Goal: Task Accomplishment & Management: Manage account settings

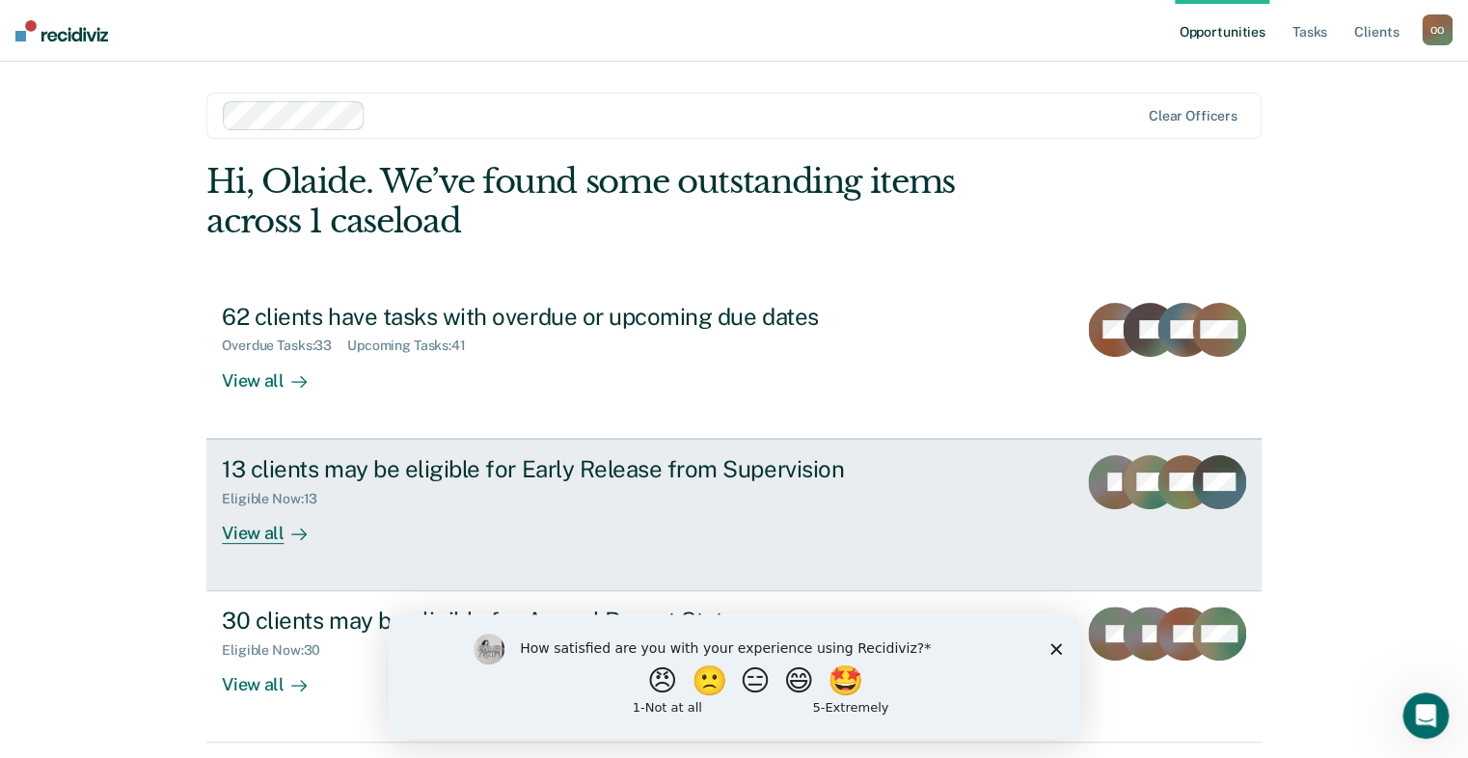
click at [277, 534] on div "View all" at bounding box center [276, 525] width 108 height 38
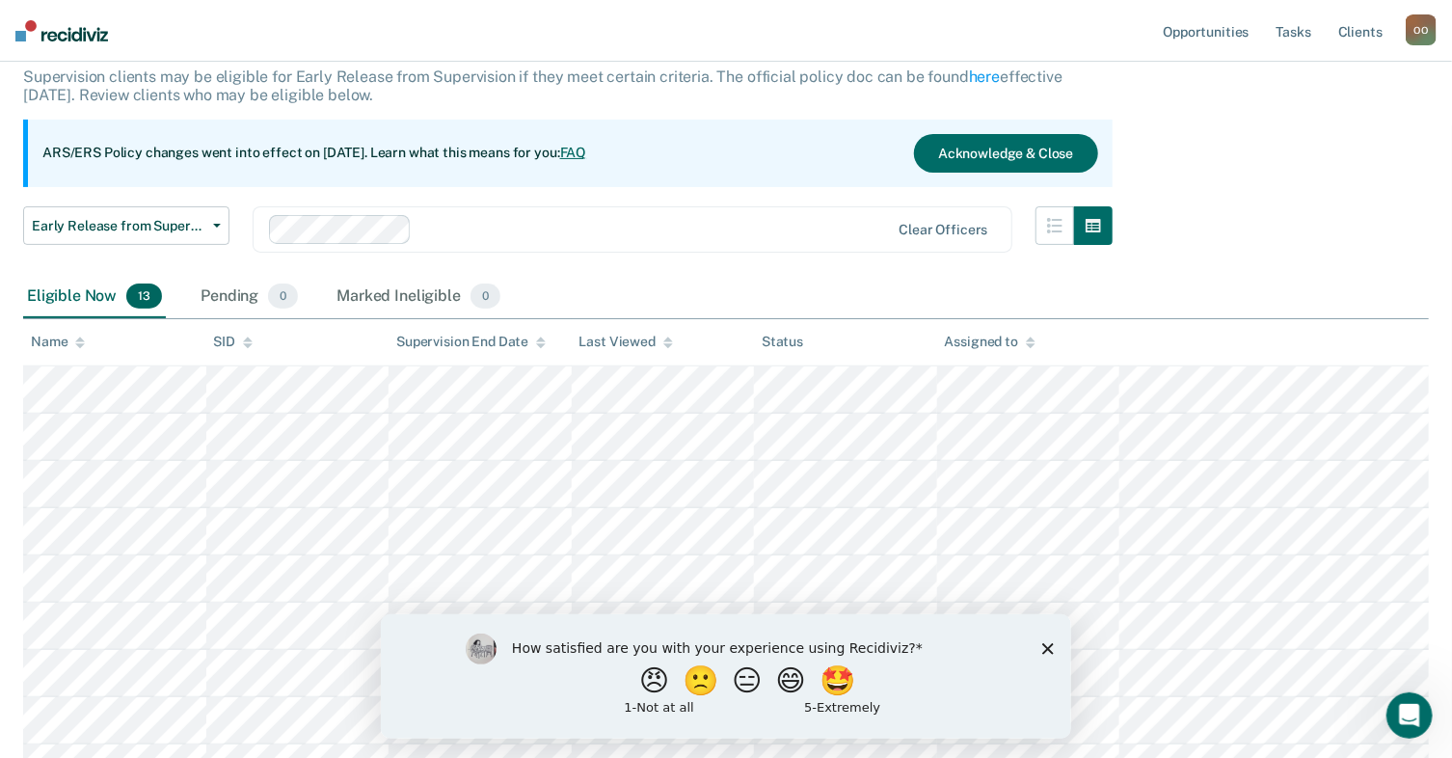
scroll to position [93, 0]
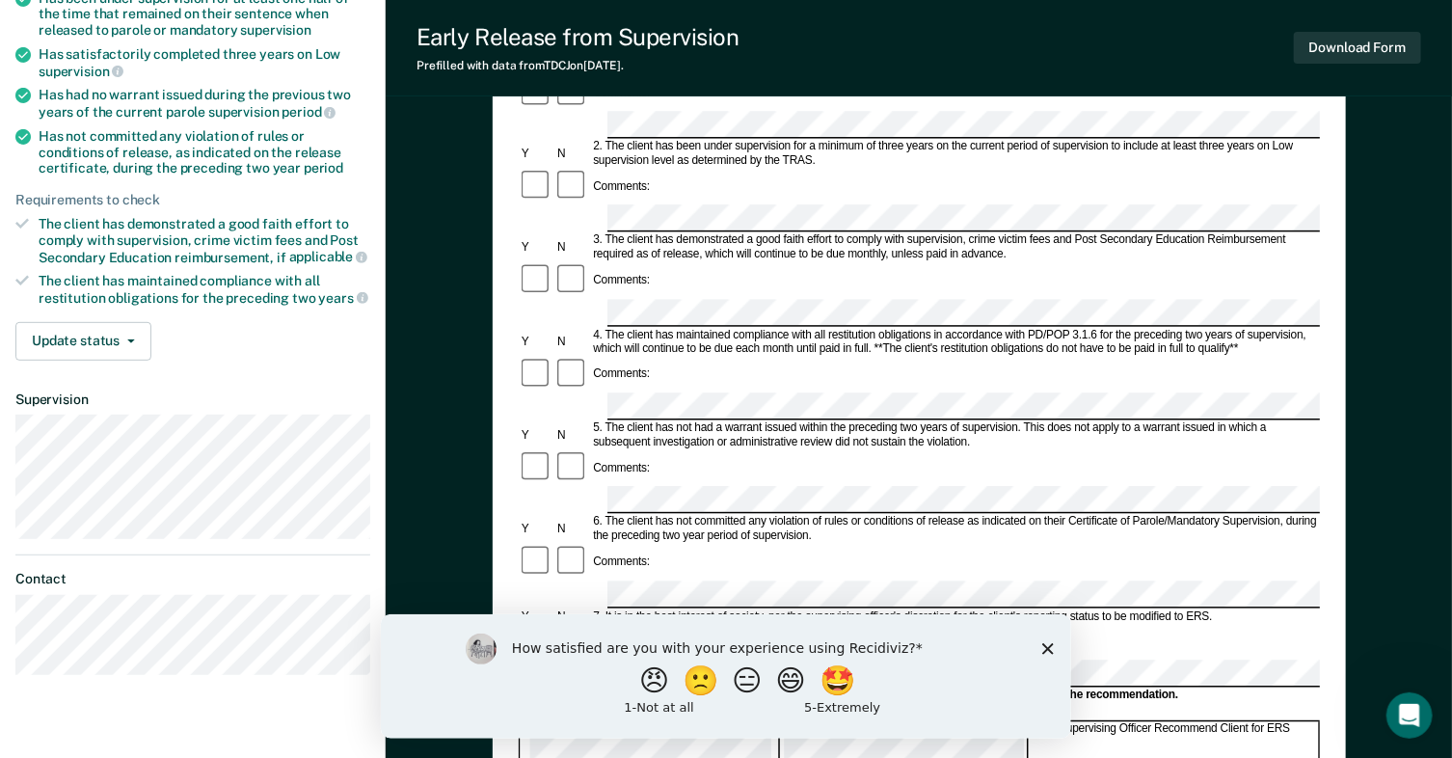
scroll to position [278, 0]
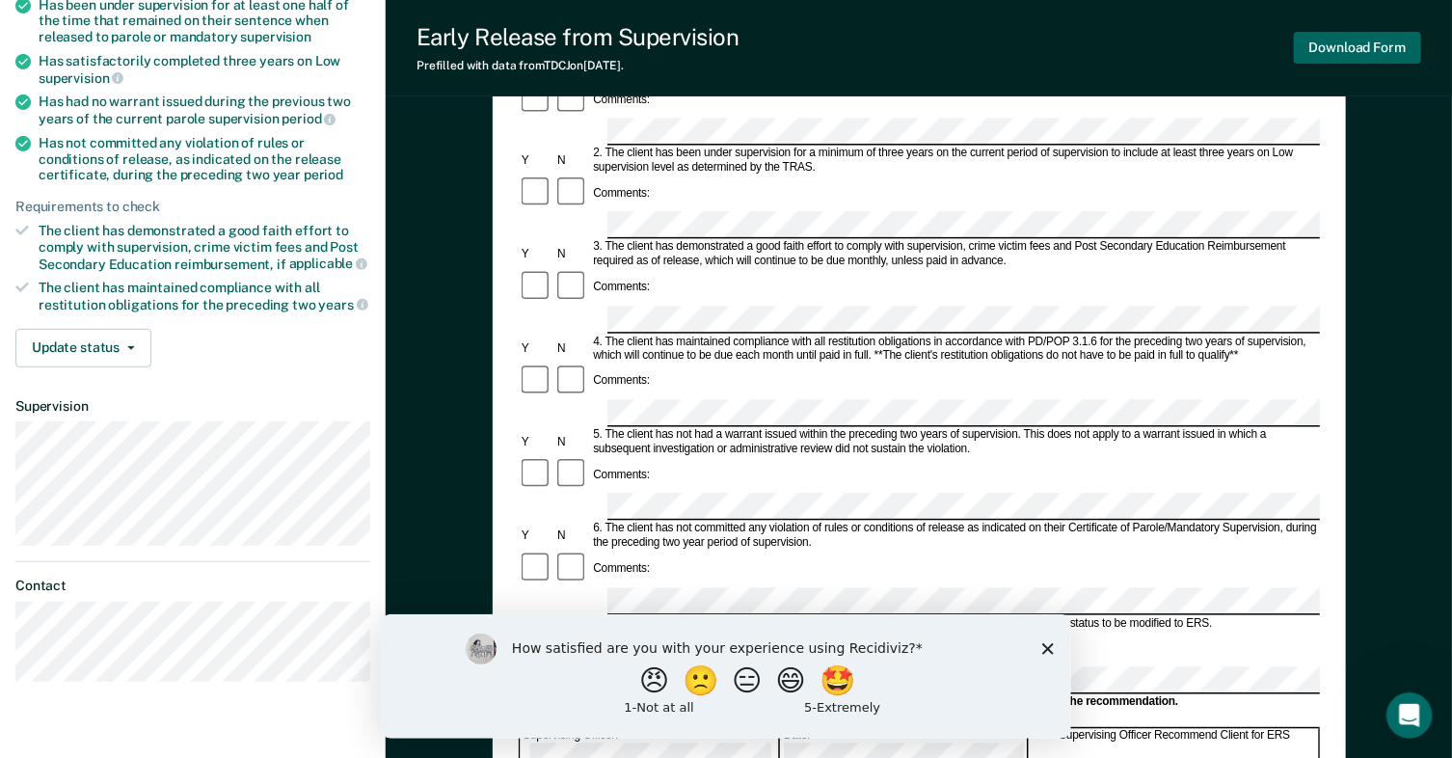
click at [1358, 49] on button "Download Form" at bounding box center [1357, 48] width 127 height 32
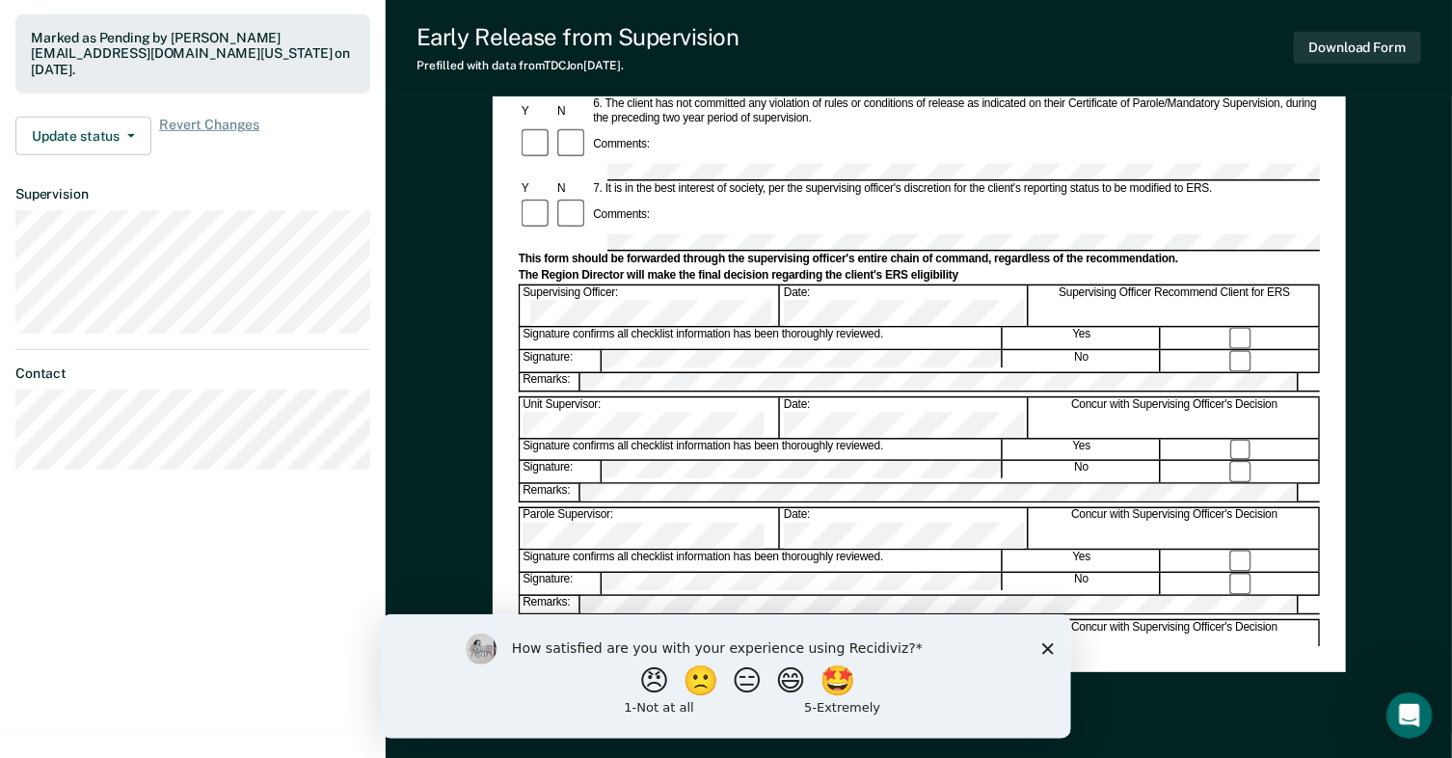
scroll to position [664, 0]
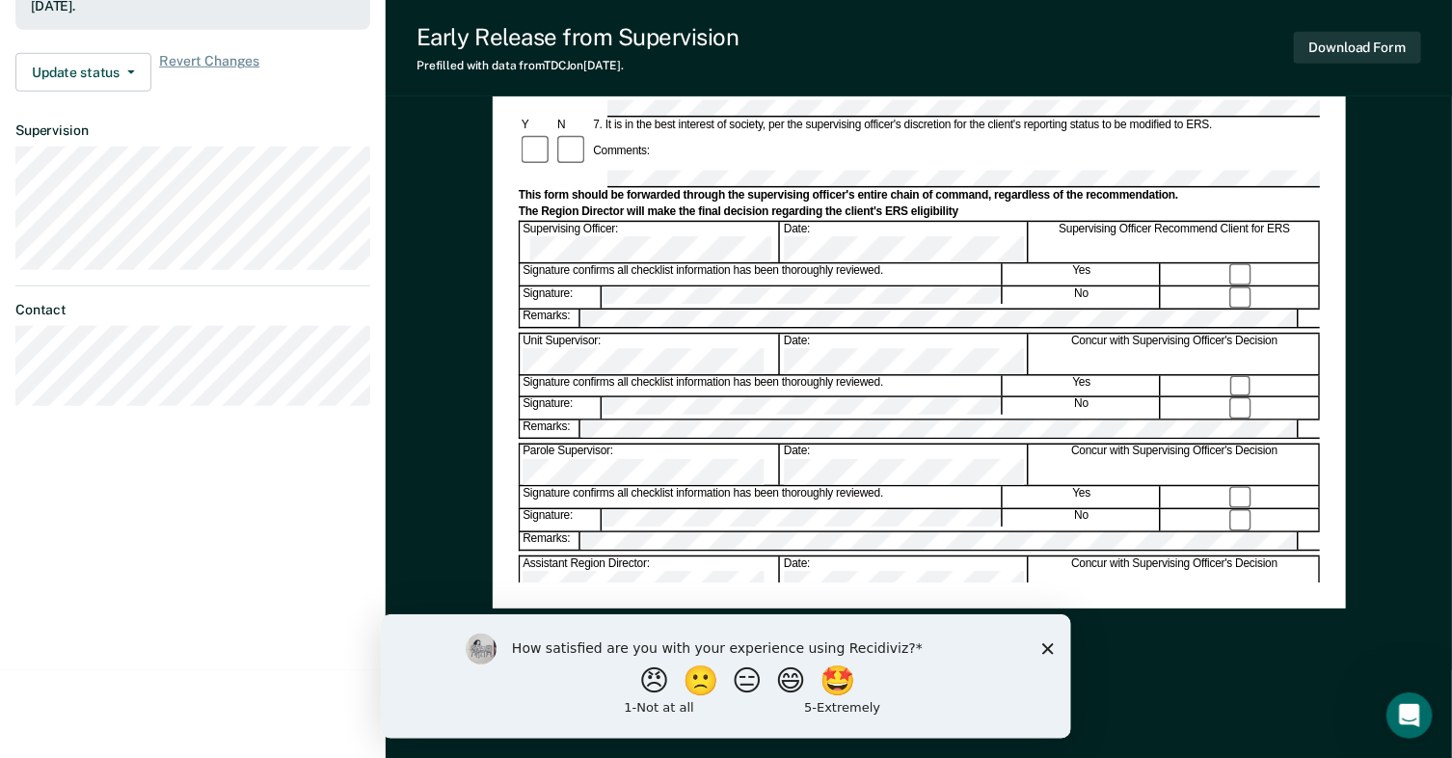
click at [858, 673] on button "🤩" at bounding box center [839, 679] width 40 height 29
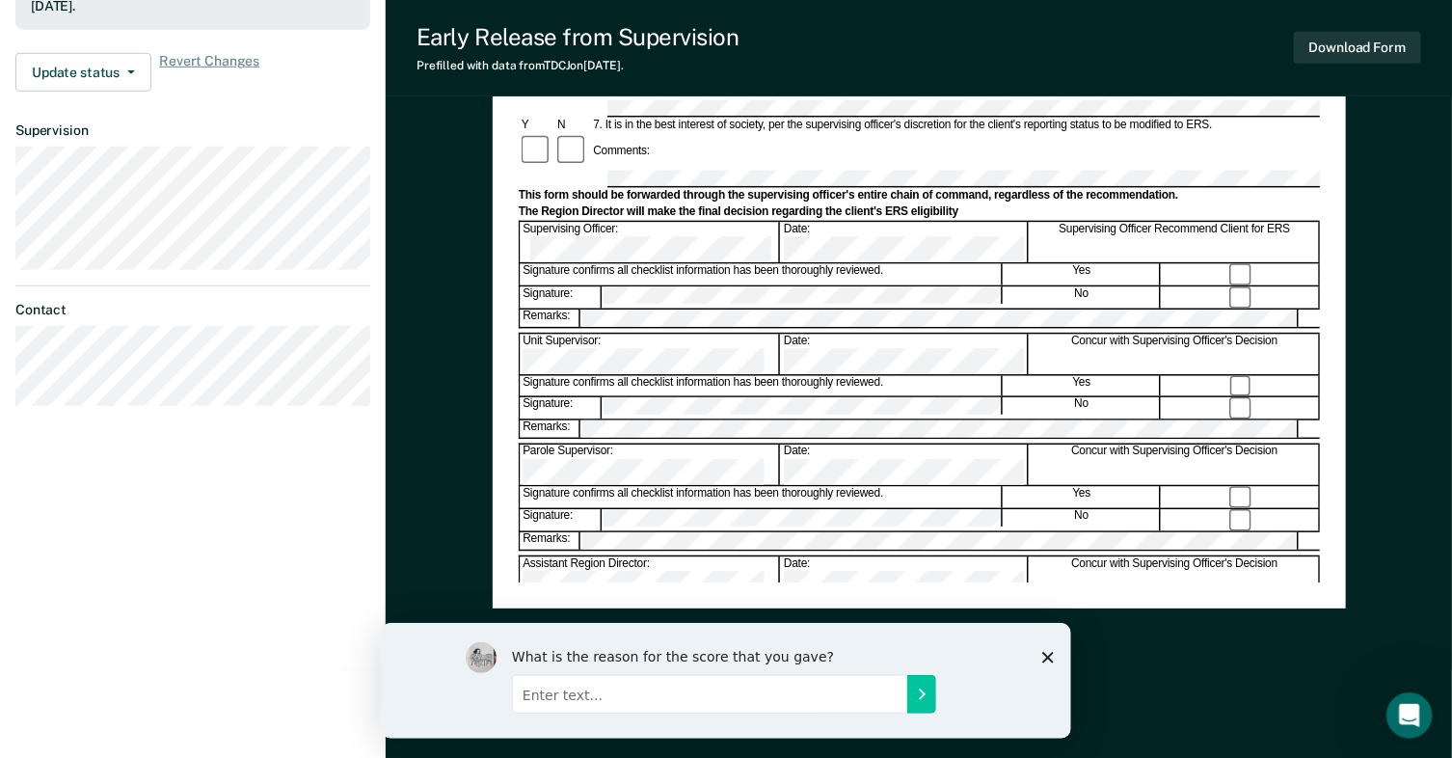
click at [1043, 647] on div "What is the reason for the score that you gave?" at bounding box center [725, 680] width 691 height 116
click at [1050, 659] on polygon "Close survey" at bounding box center [1048, 657] width 12 height 12
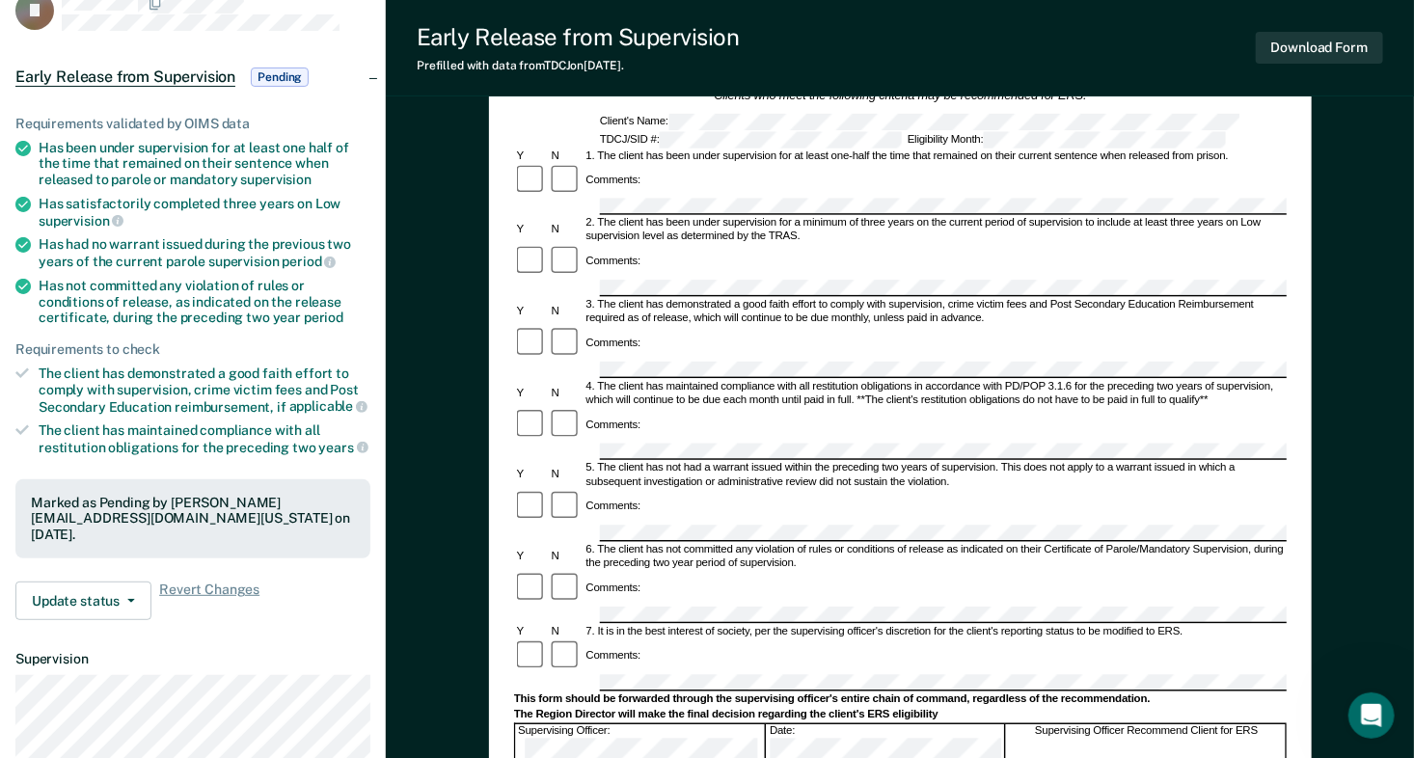
scroll to position [132, 0]
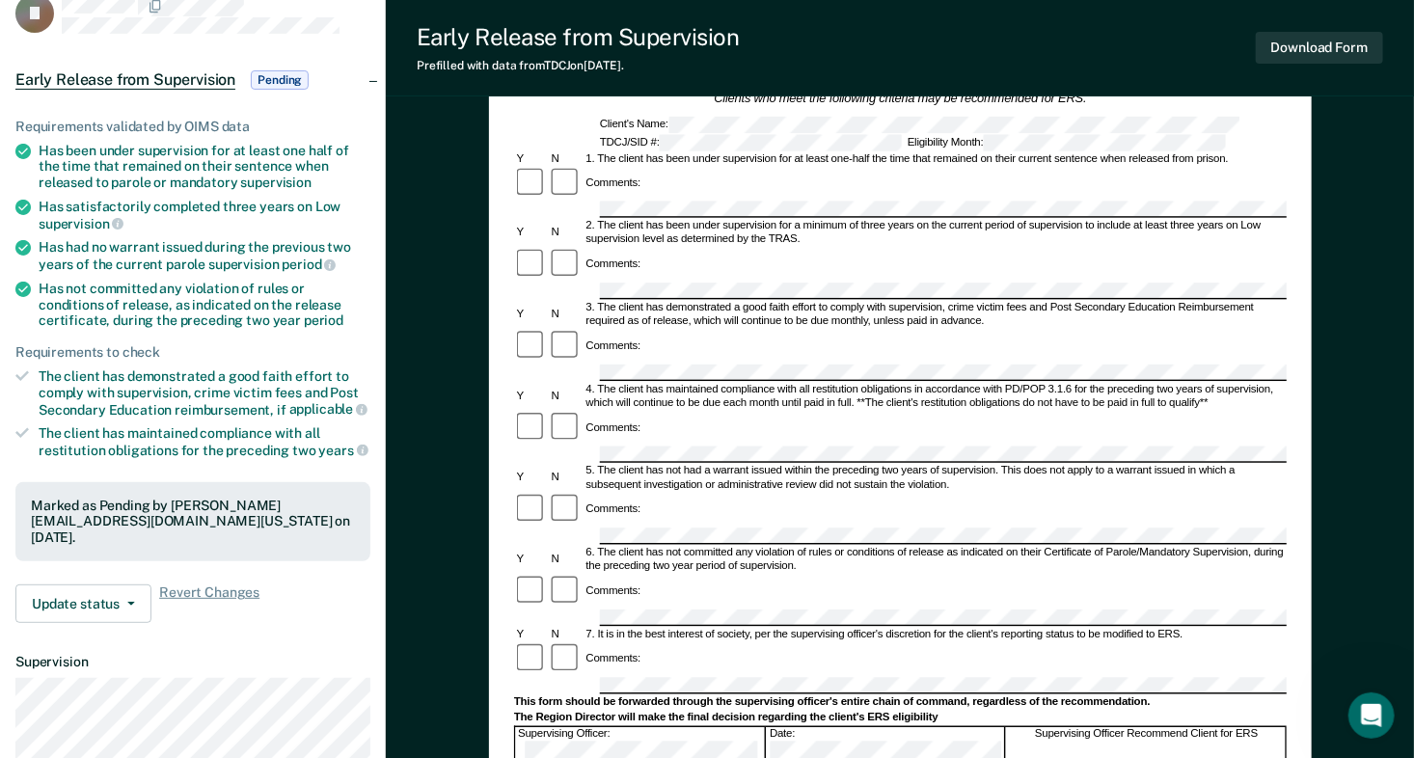
click at [323, 111] on div "Requirements validated by OIMS data Has been under supervision for at least one…" at bounding box center [193, 363] width 386 height 551
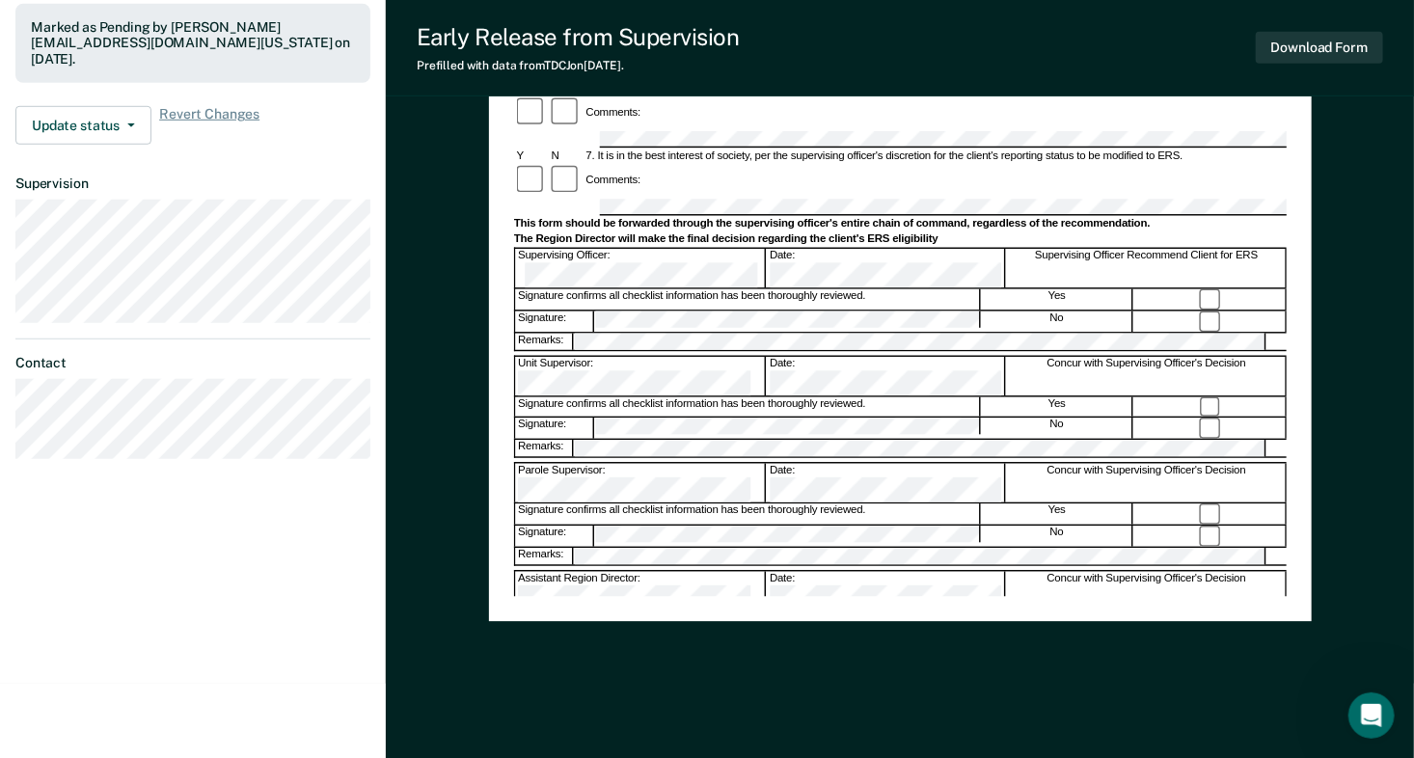
scroll to position [624, 0]
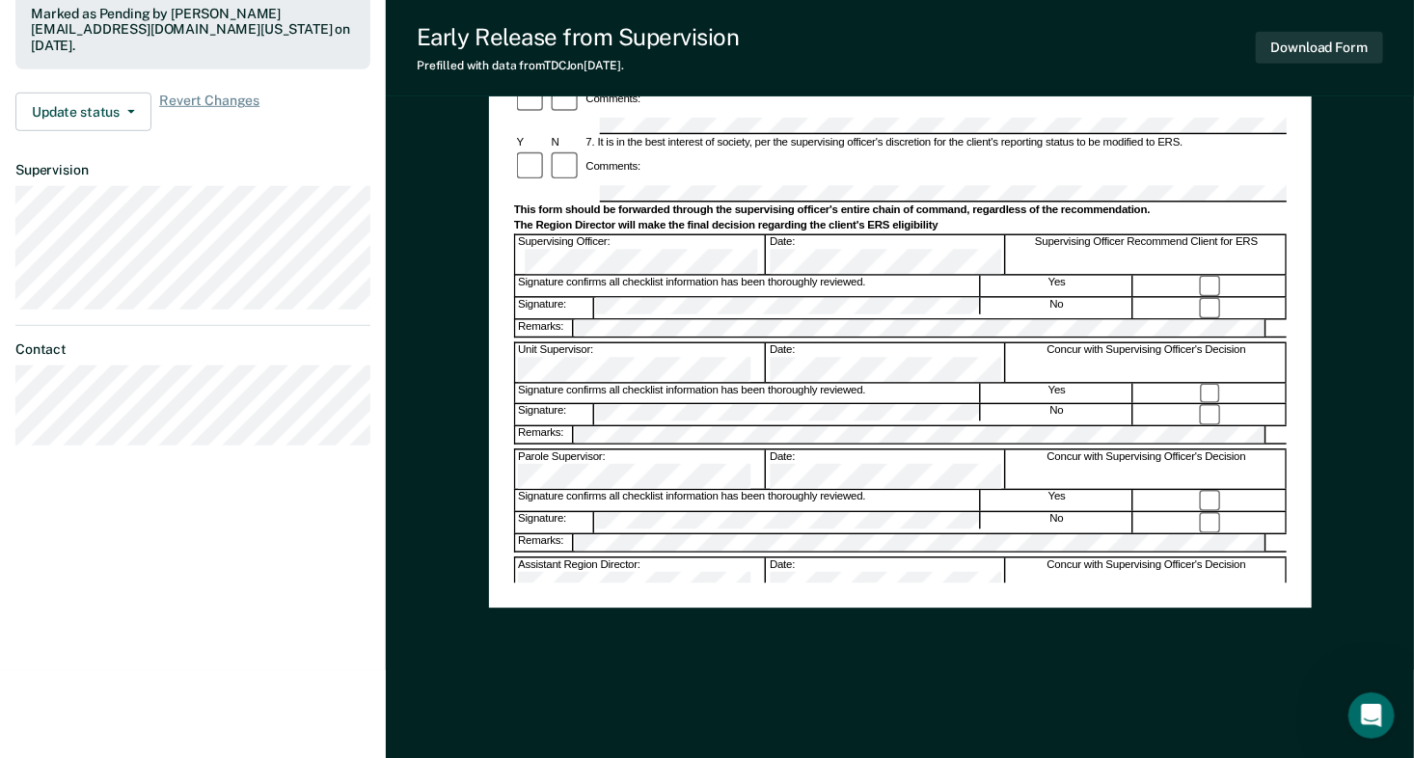
click at [1139, 28] on div "Early Release from Supervision Prefilled with data from TDCJ on [DATE] . Downlo…" at bounding box center [900, 48] width 1028 height 96
click at [549, 57] on div "Early Release from Supervision Prefilled with data from TDCJ on [DATE] ." at bounding box center [578, 47] width 323 height 49
click at [551, 56] on div "Early Release from Supervision Prefilled with data from TDCJ on [DATE] ." at bounding box center [578, 47] width 323 height 49
click at [1370, 722] on icon "Open Intercom Messenger" at bounding box center [1371, 715] width 32 height 32
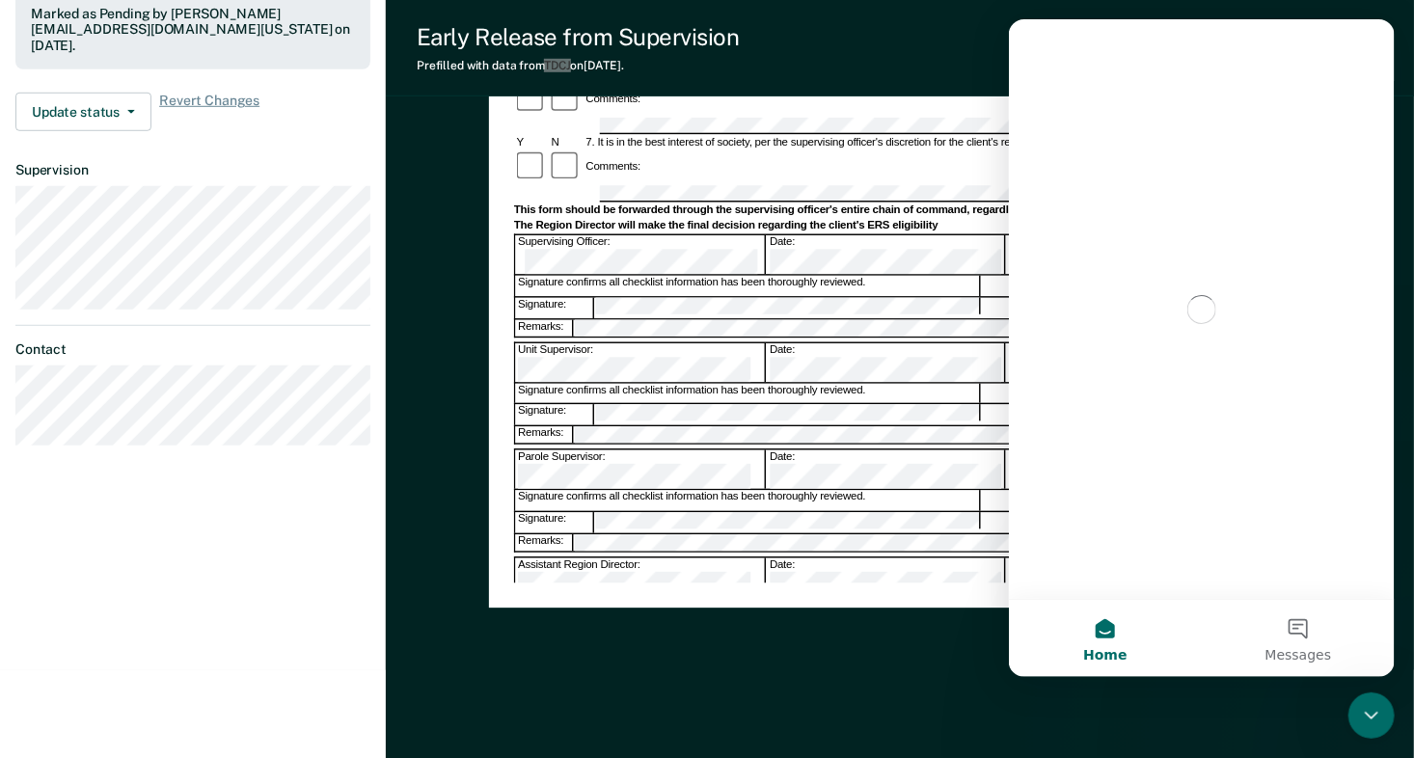
scroll to position [0, 0]
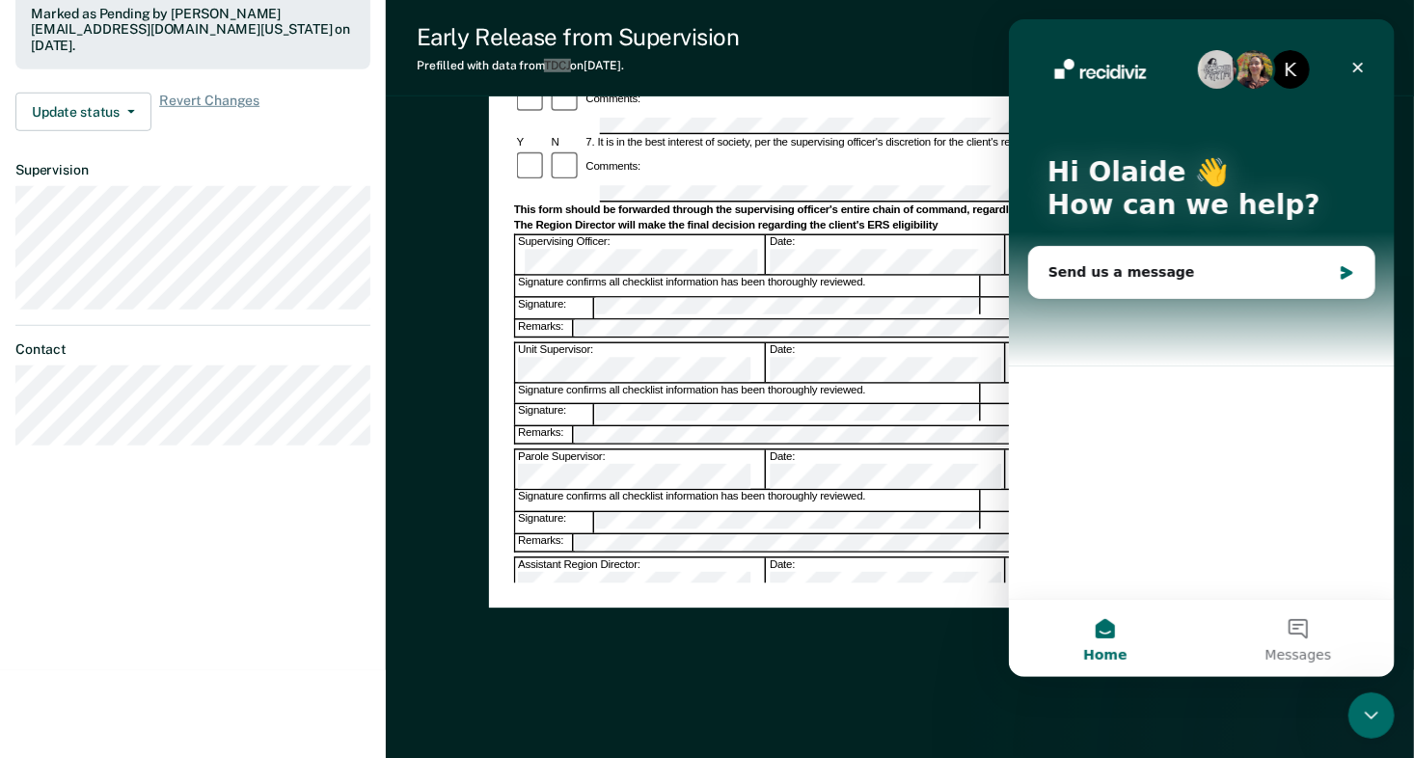
click at [1355, 64] on icon "Close" at bounding box center [1356, 67] width 15 height 15
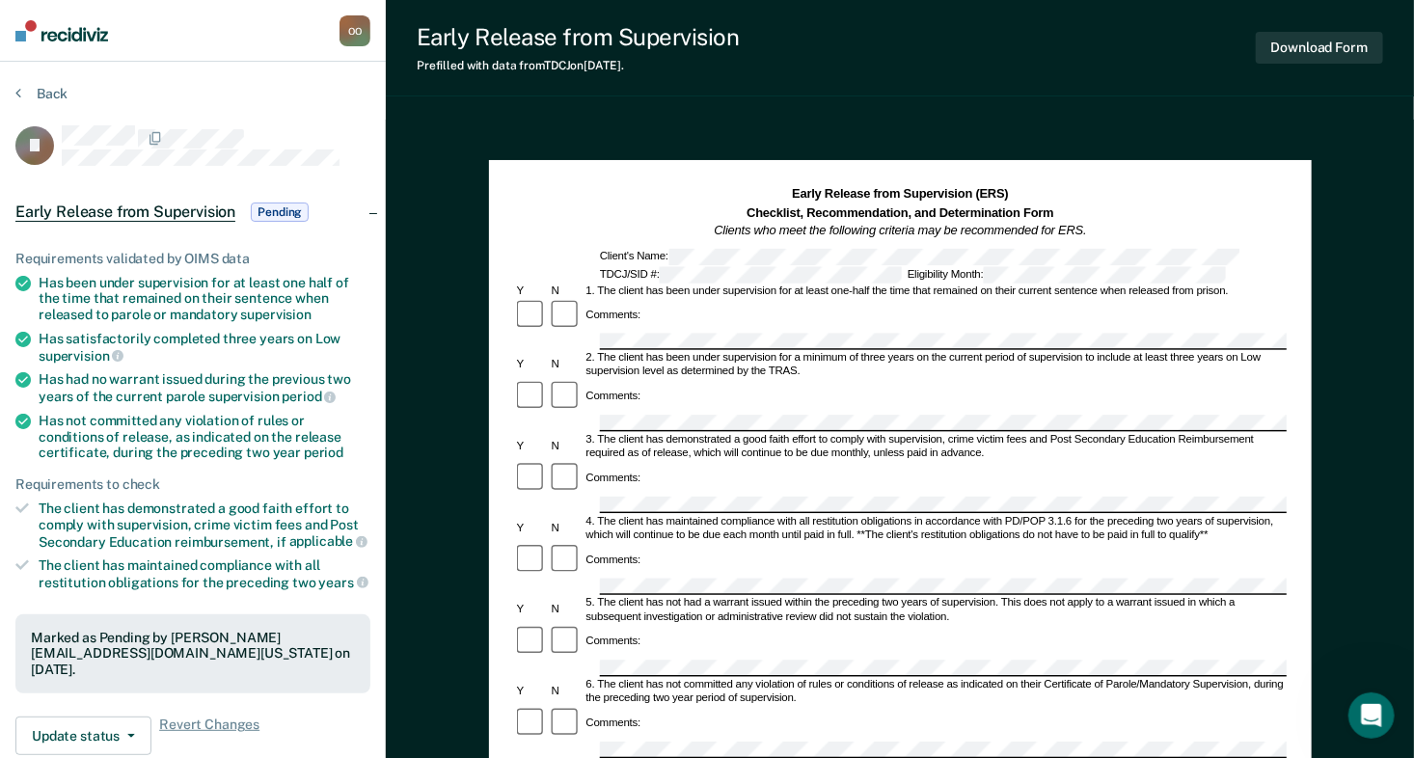
click at [541, 67] on div "Prefilled with data from TDCJ on [DATE] ." at bounding box center [578, 66] width 323 height 14
click at [440, 44] on div "Early Release from Supervision" at bounding box center [578, 37] width 323 height 28
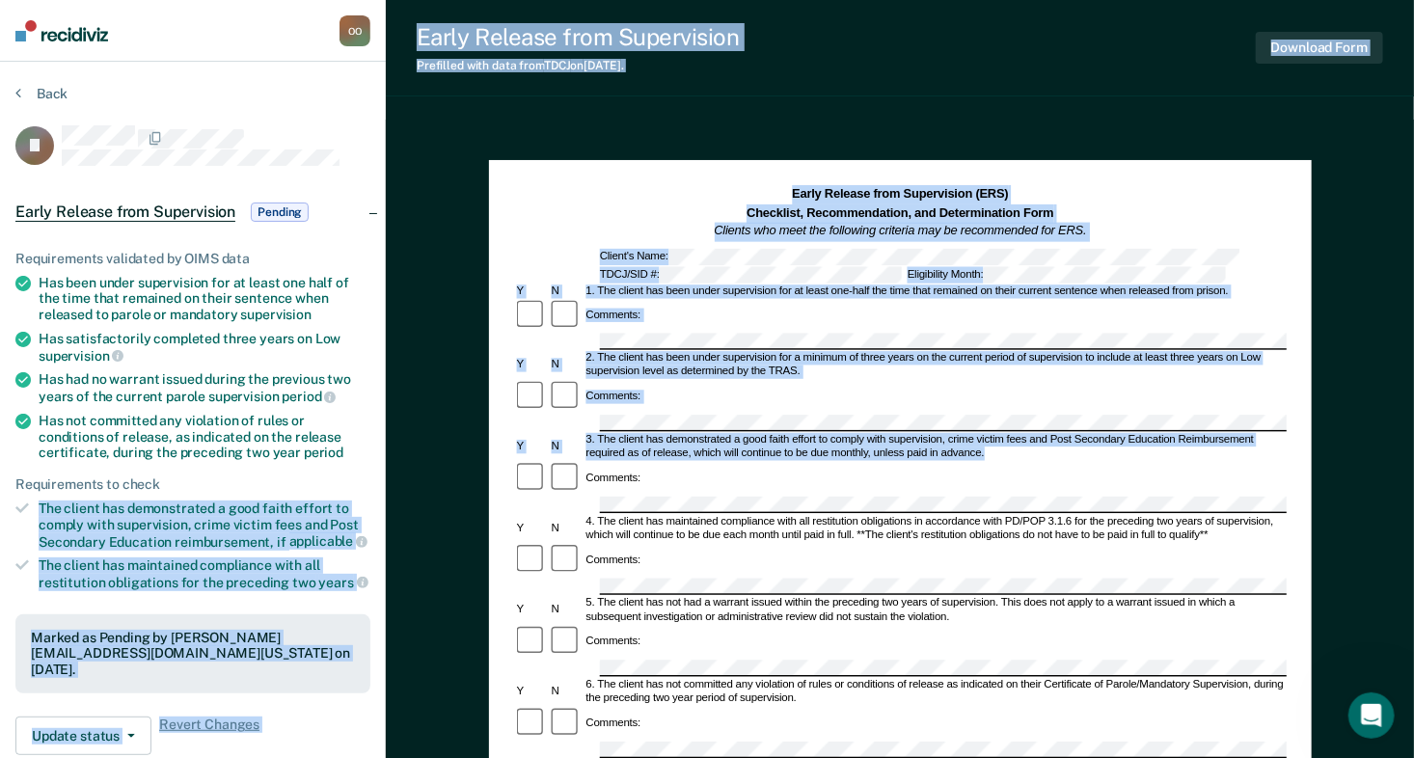
click at [563, 456] on div "[PERSON_NAME] O O Profile How it works Log Out Back [PERSON_NAME] Release from …" at bounding box center [707, 647] width 1414 height 1294
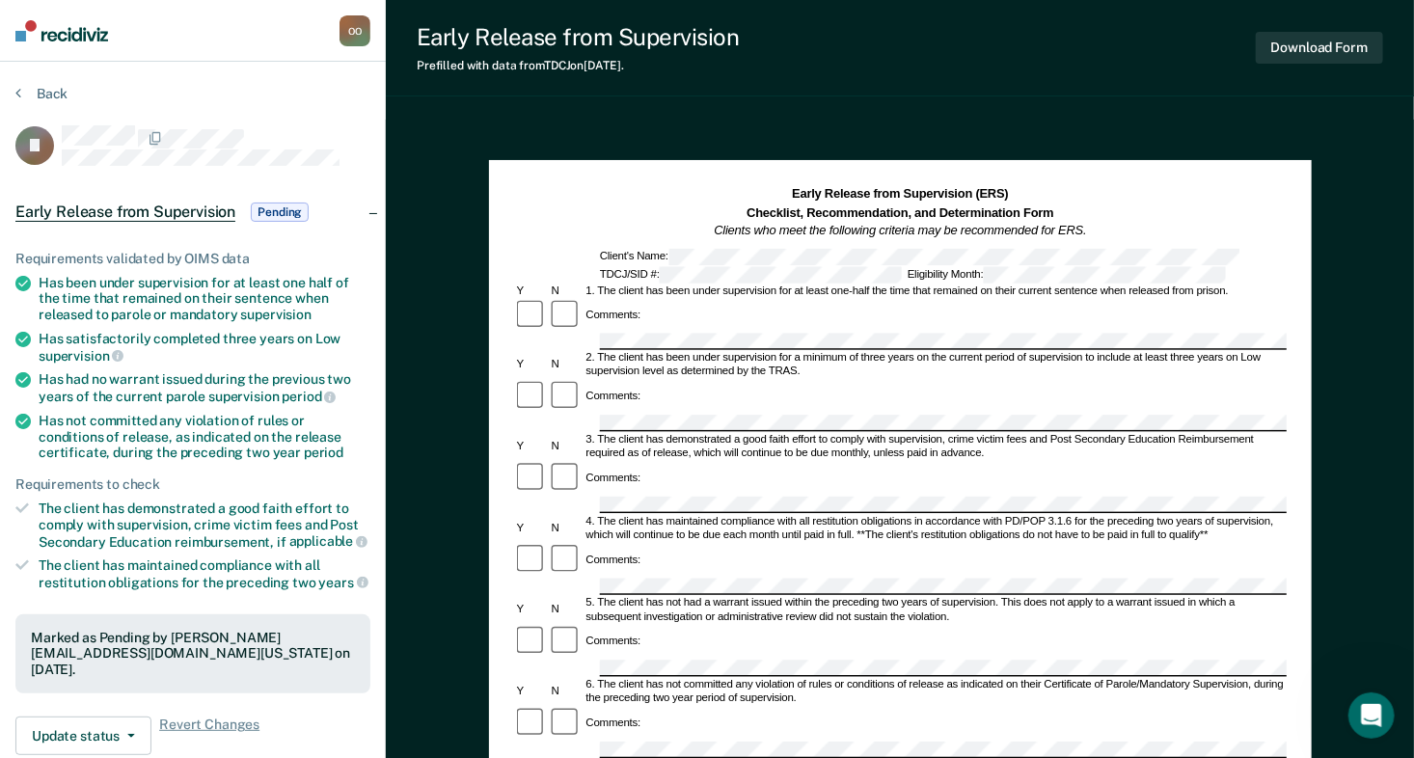
click at [368, 350] on div "Has satisfactorily completed three years on Low supervision" at bounding box center [205, 347] width 332 height 33
click at [355, 205] on div "Early Release from Supervision Pending" at bounding box center [193, 212] width 386 height 62
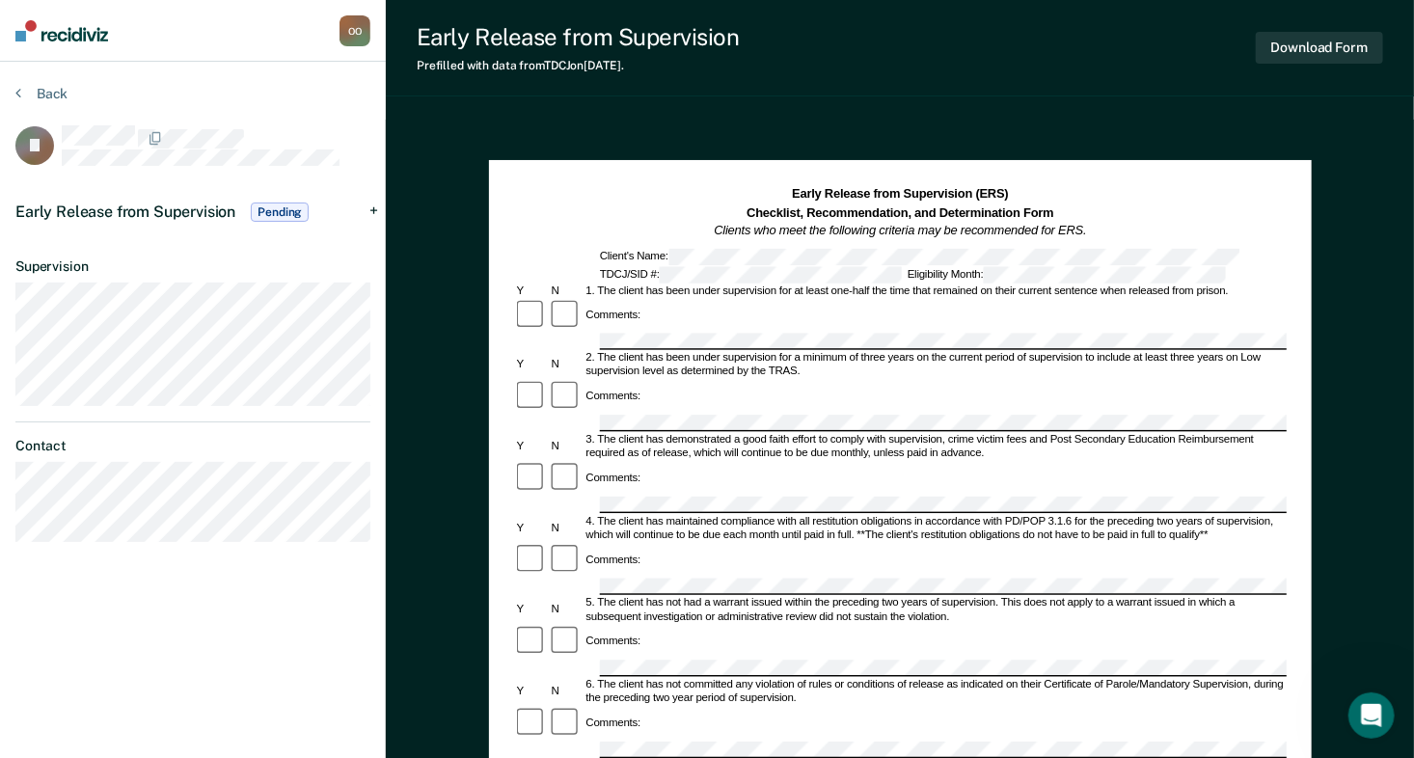
click at [351, 29] on div "O O" at bounding box center [354, 30] width 31 height 31
click at [61, 35] on img at bounding box center [61, 30] width 93 height 21
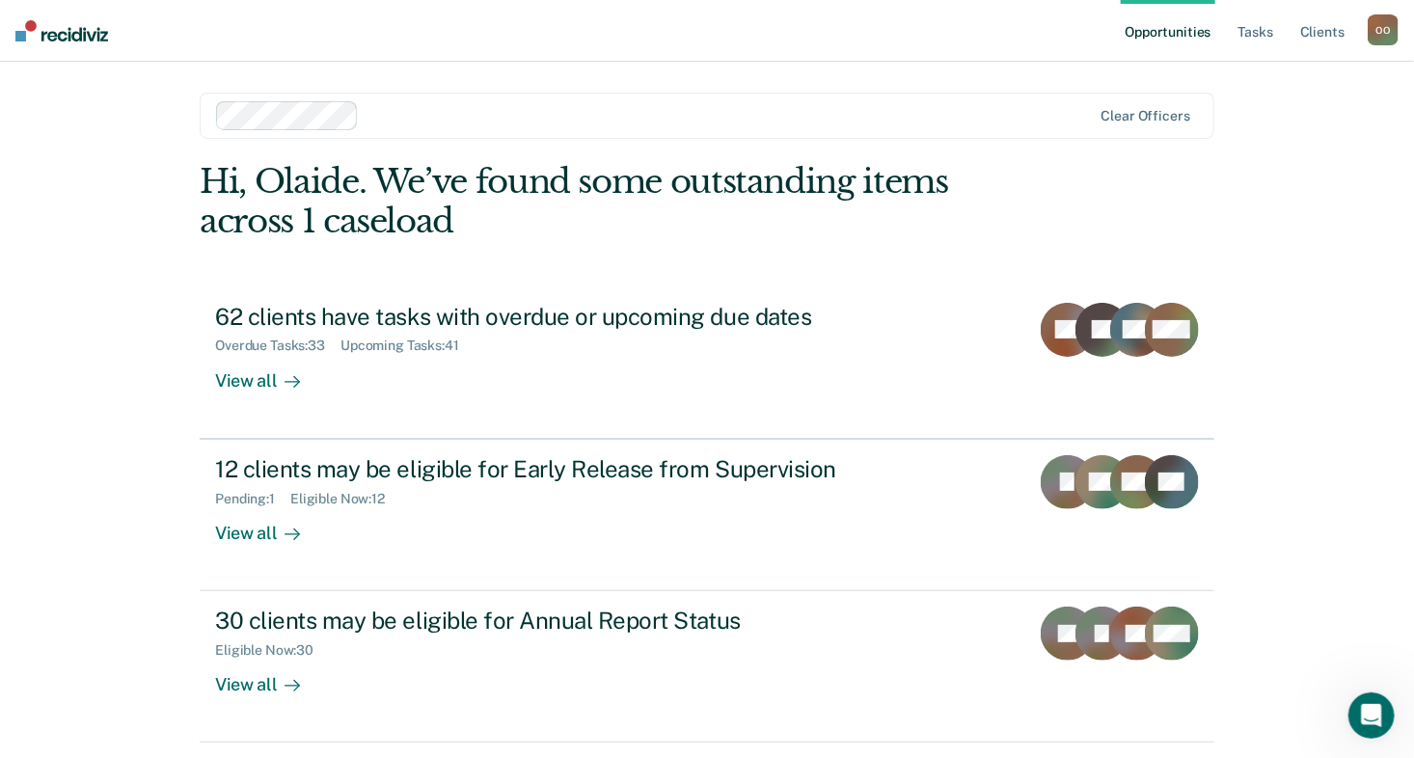
scroll to position [61, 0]
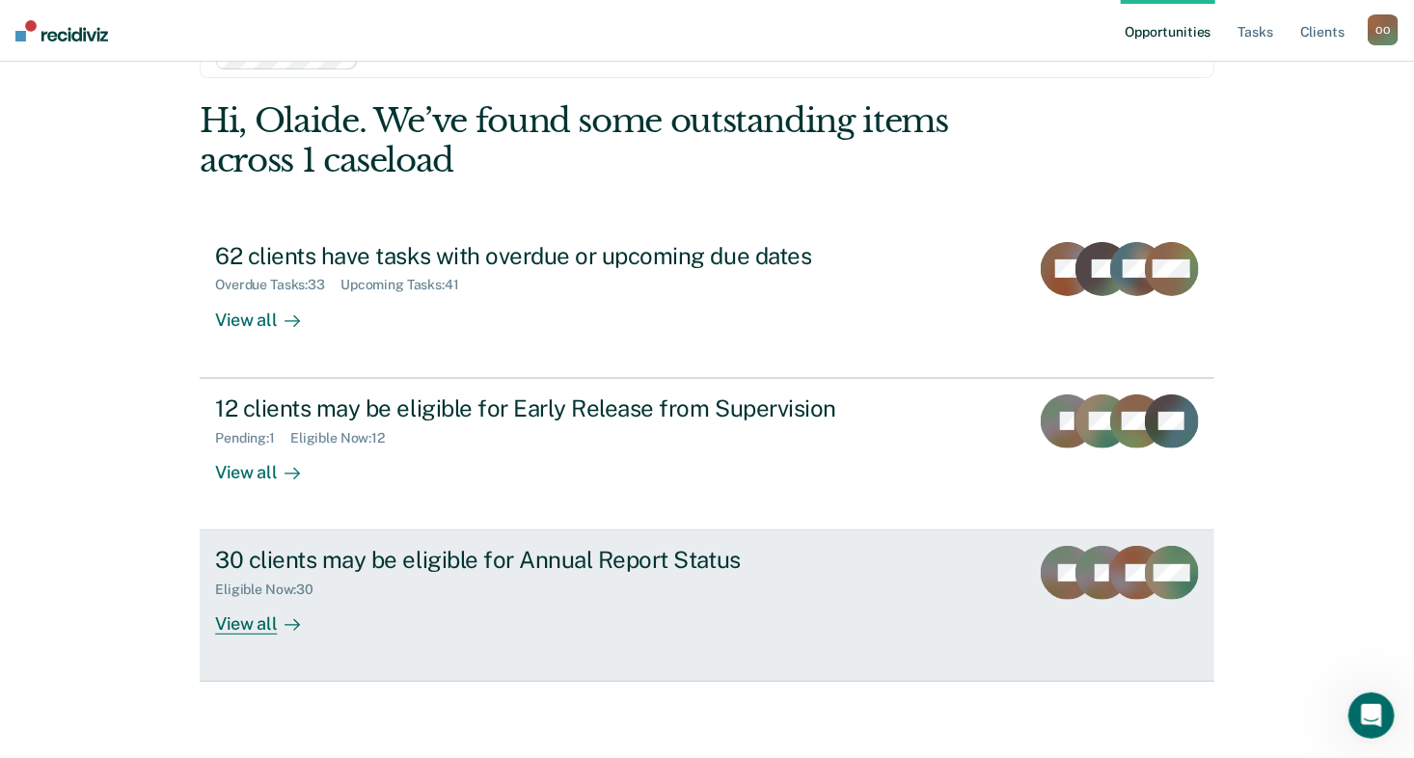
click at [231, 626] on div "View all" at bounding box center [269, 617] width 108 height 38
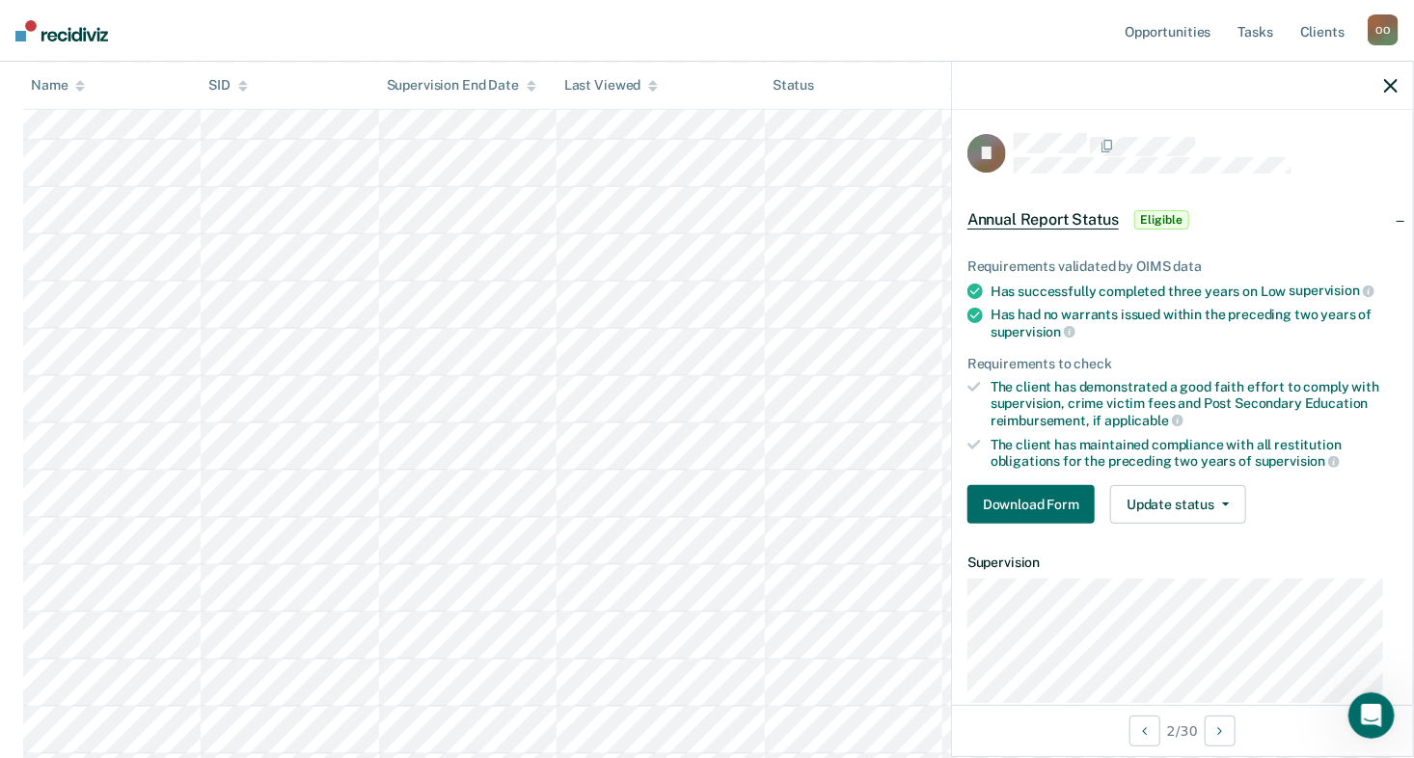
scroll to position [964, 0]
click at [1229, 502] on button "Update status" at bounding box center [1178, 504] width 136 height 39
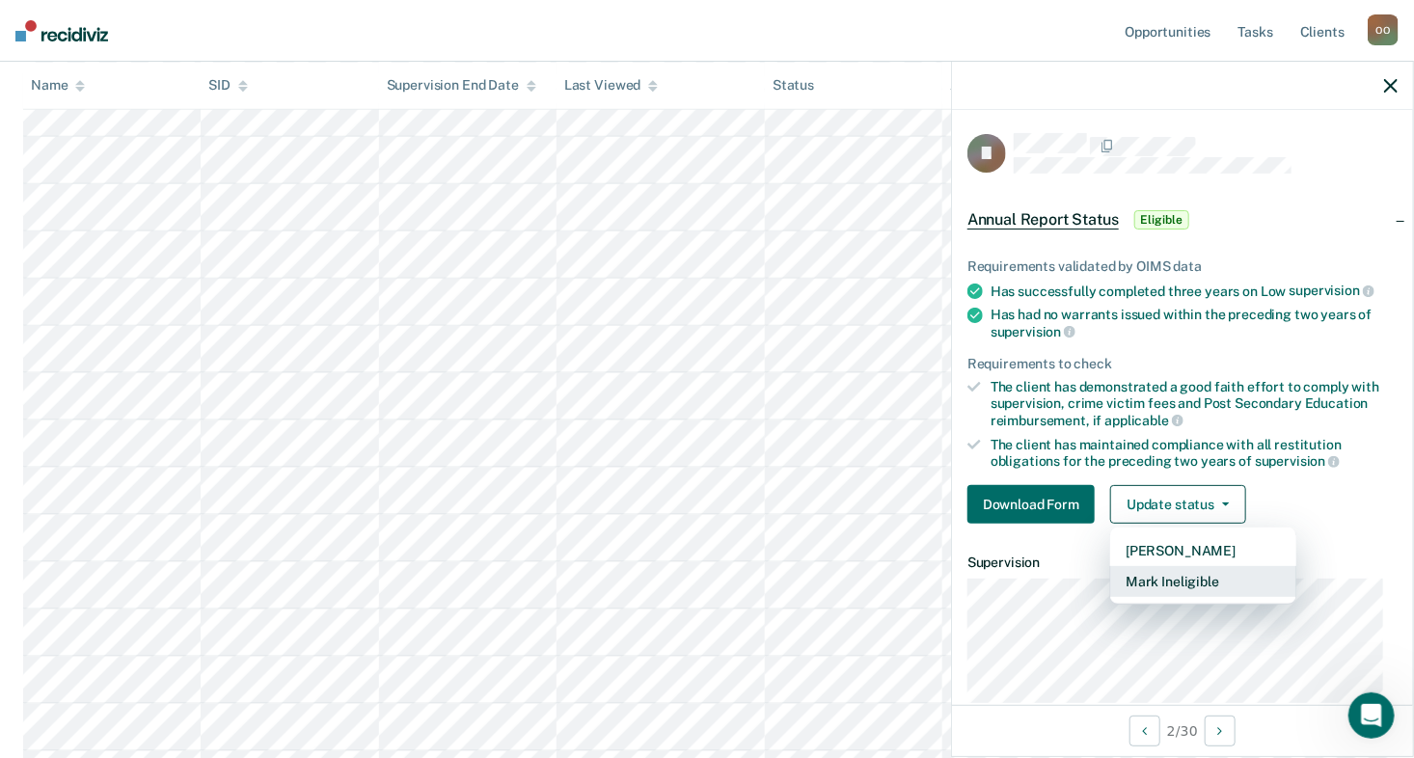
click at [1147, 578] on button "Mark Ineligible" at bounding box center [1203, 581] width 186 height 31
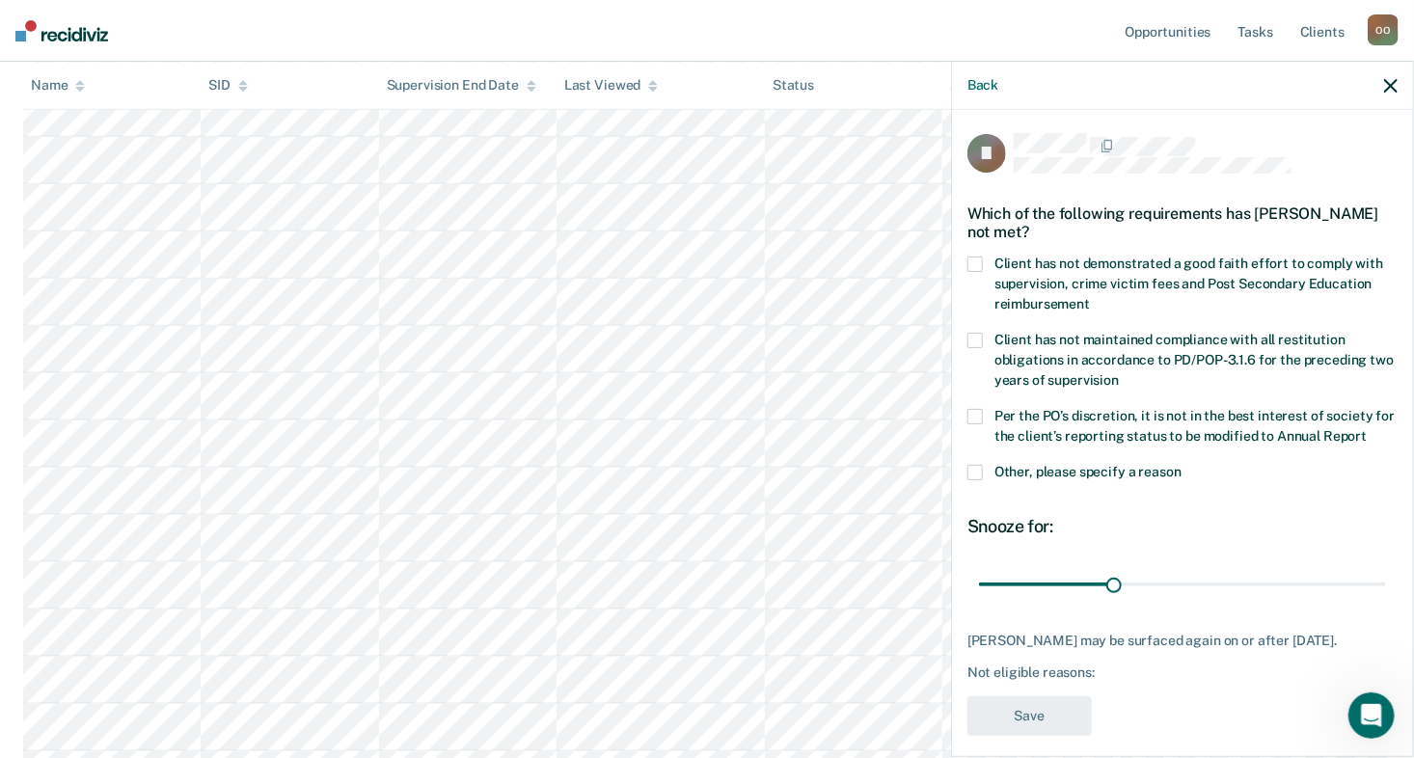
click at [984, 259] on label "Client has not demonstrated a good faith effort to comply with supervision, cri…" at bounding box center [1182, 287] width 430 height 61
click at [1090, 297] on input "Client has not demonstrated a good faith effort to comply with supervision, cri…" at bounding box center [1090, 297] width 0 height 0
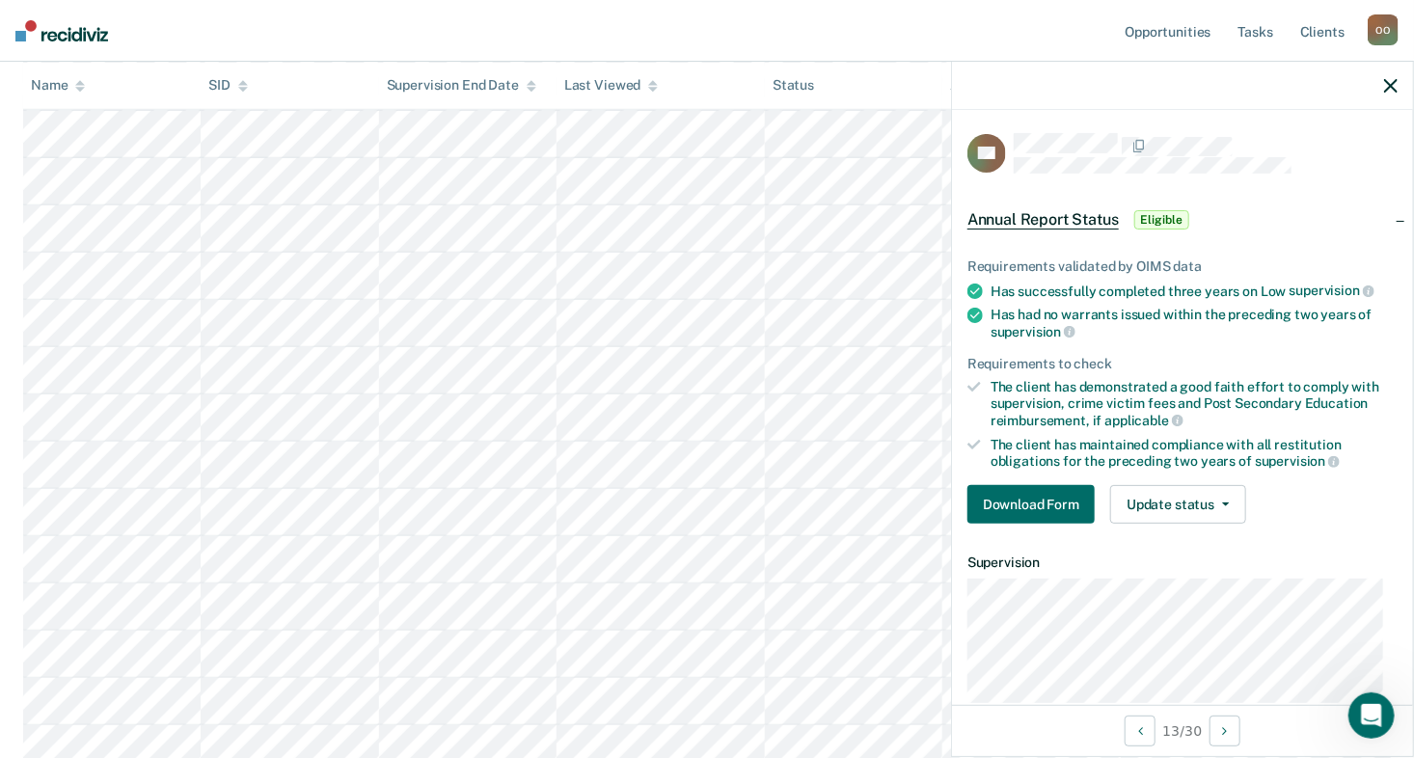
scroll to position [608, 0]
click at [1232, 498] on button "Update status" at bounding box center [1178, 504] width 136 height 39
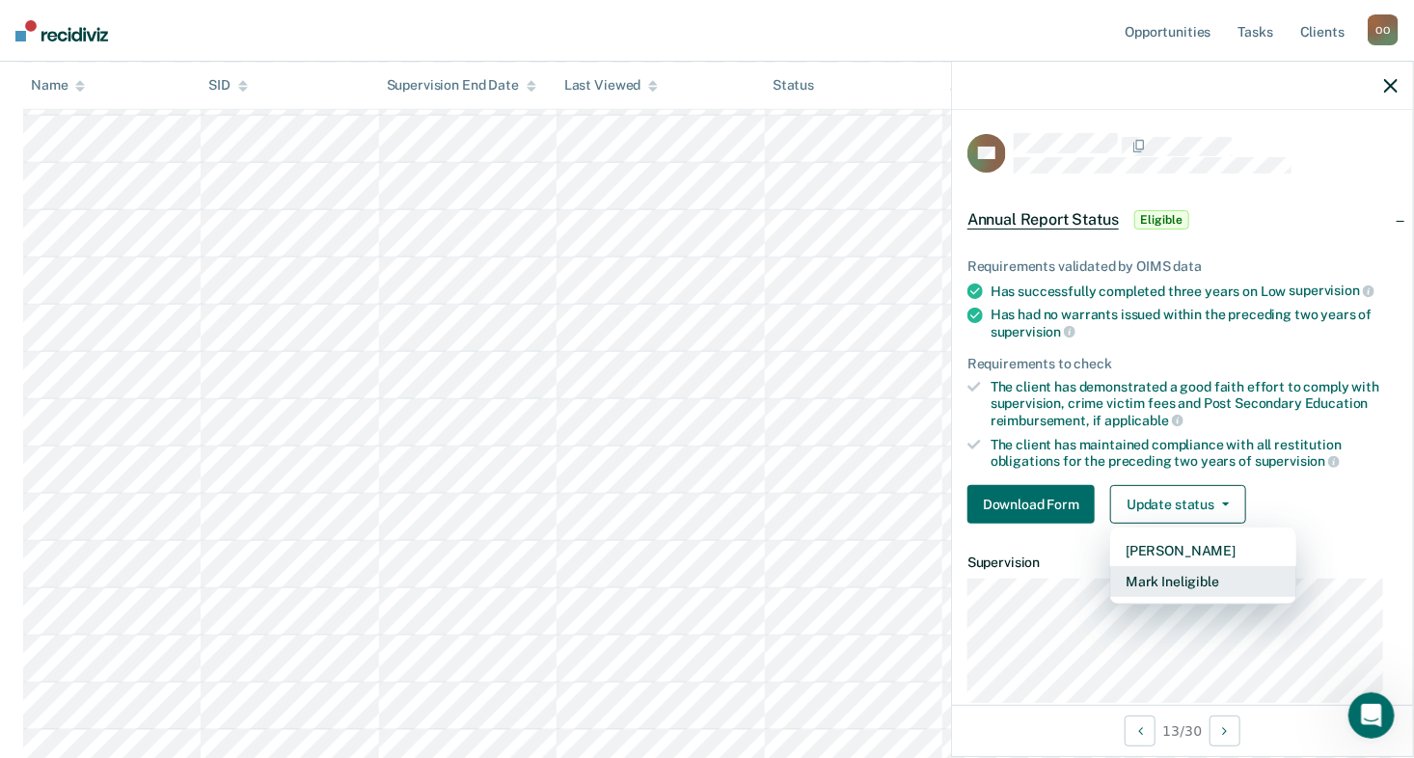
click at [1206, 583] on button "Mark Ineligible" at bounding box center [1203, 581] width 186 height 31
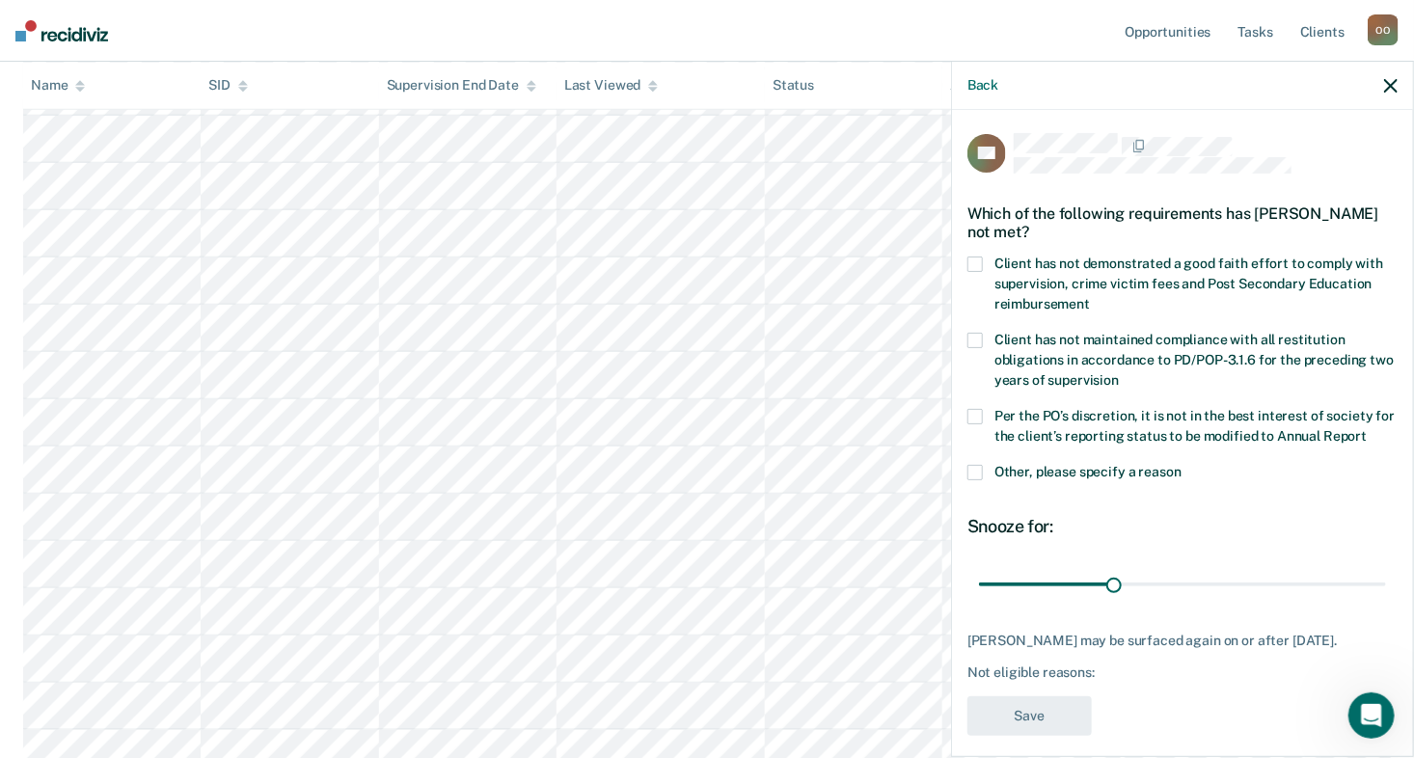
scroll to position [35, 0]
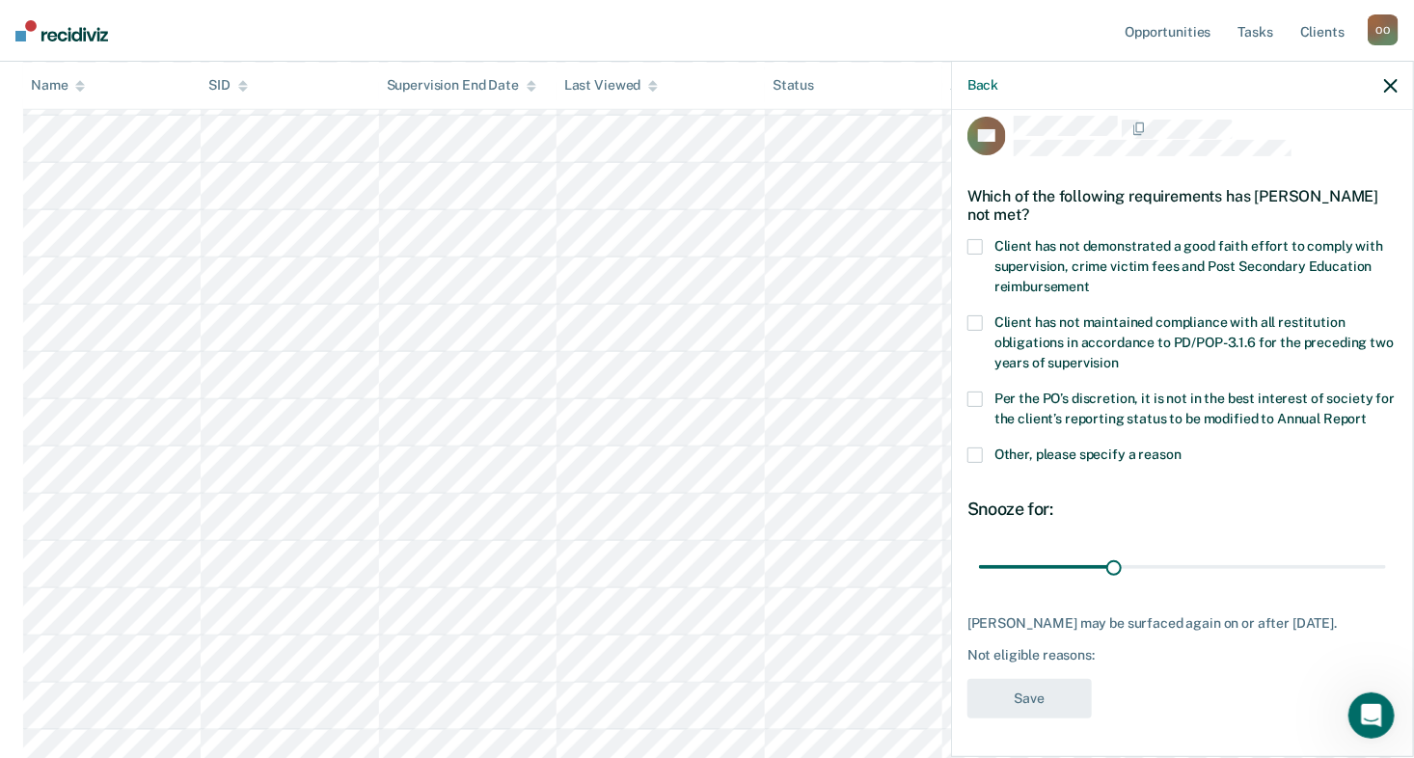
click at [987, 239] on label "Client has not demonstrated a good faith effort to comply with supervision, cri…" at bounding box center [1182, 269] width 430 height 61
click at [1090, 280] on input "Client has not demonstrated a good faith effort to comply with supervision, cri…" at bounding box center [1090, 280] width 0 height 0
click at [975, 315] on span at bounding box center [974, 322] width 15 height 15
click at [1119, 356] on input "Client has not maintained compliance with all restitution obligations in accord…" at bounding box center [1119, 356] width 0 height 0
click at [972, 315] on span at bounding box center [974, 322] width 15 height 15
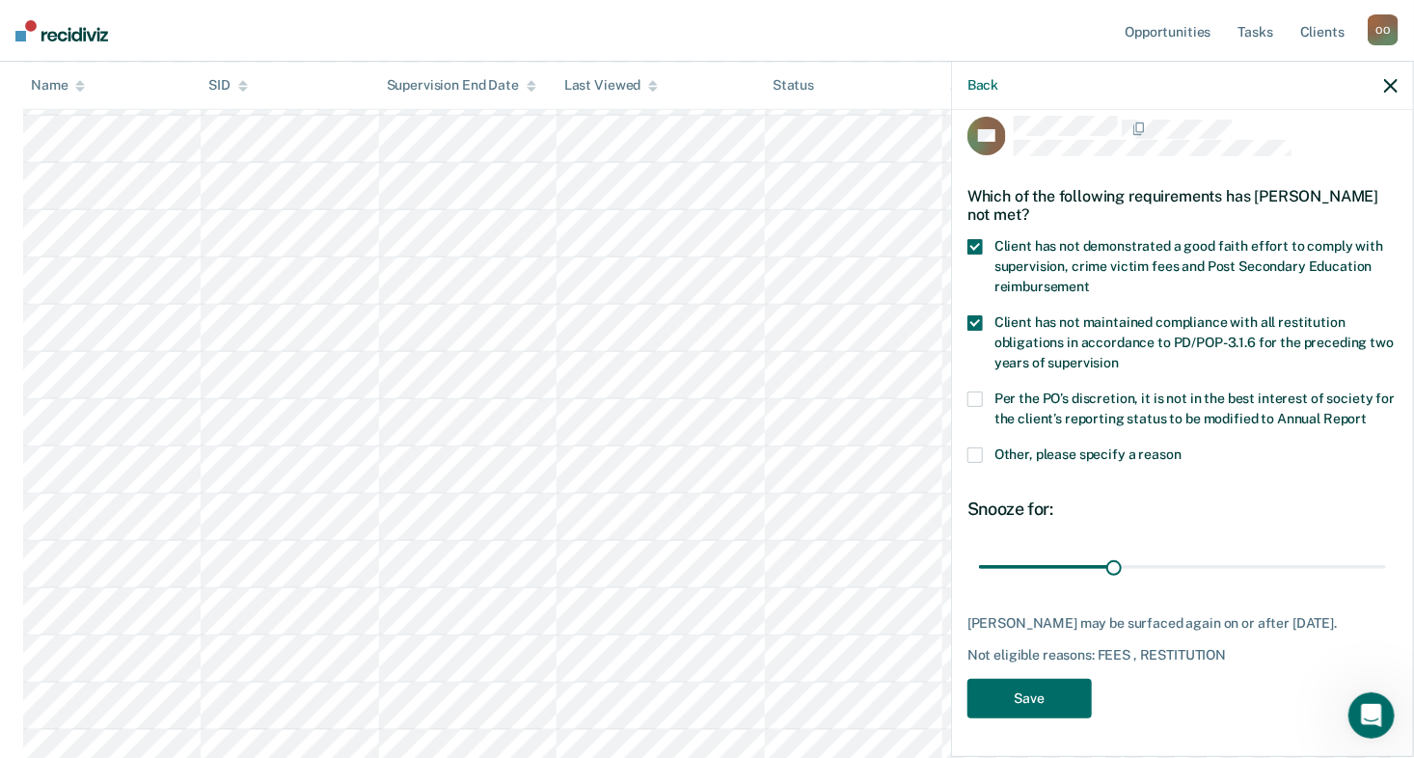
click at [1119, 356] on input "Client has not maintained compliance with all restitution obligations in accord…" at bounding box center [1119, 356] width 0 height 0
click at [974, 239] on span at bounding box center [974, 246] width 15 height 15
click at [1090, 280] on input "Client has not demonstrated a good faith effort to comply with supervision, cri…" at bounding box center [1090, 280] width 0 height 0
click at [1386, 83] on icon "button" at bounding box center [1391, 86] width 14 height 14
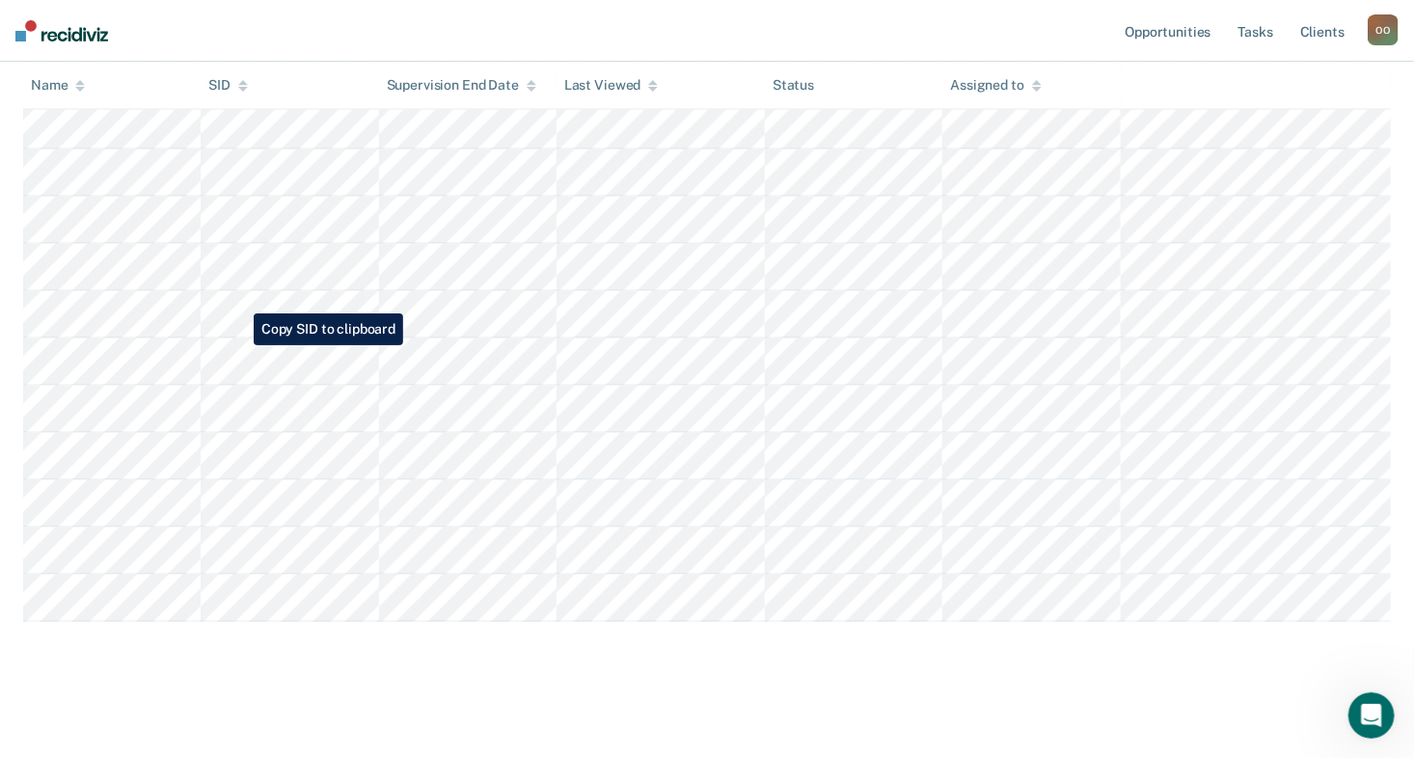
scroll to position [1282, 0]
click at [61, 30] on img at bounding box center [61, 30] width 93 height 21
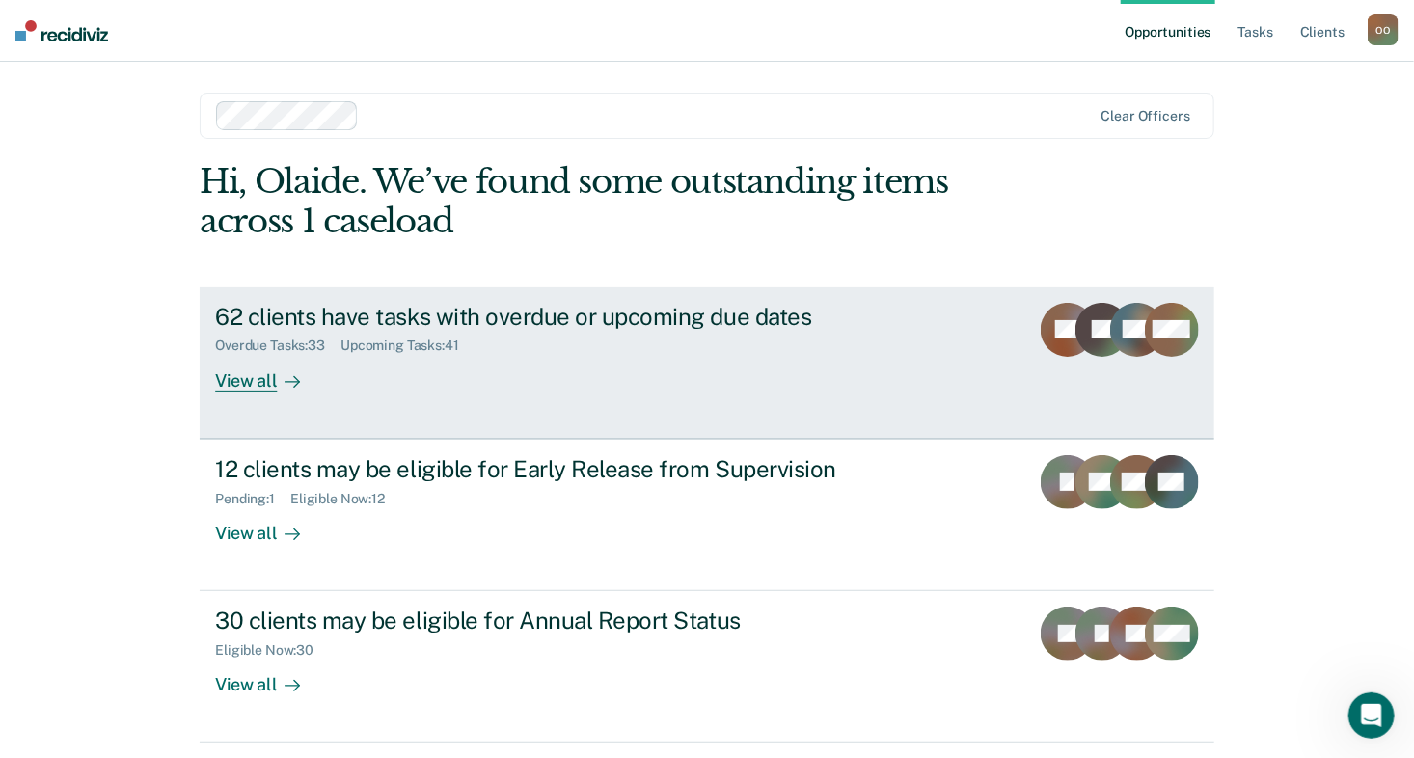
click at [1125, 314] on icon at bounding box center [1127, 316] width 58 height 71
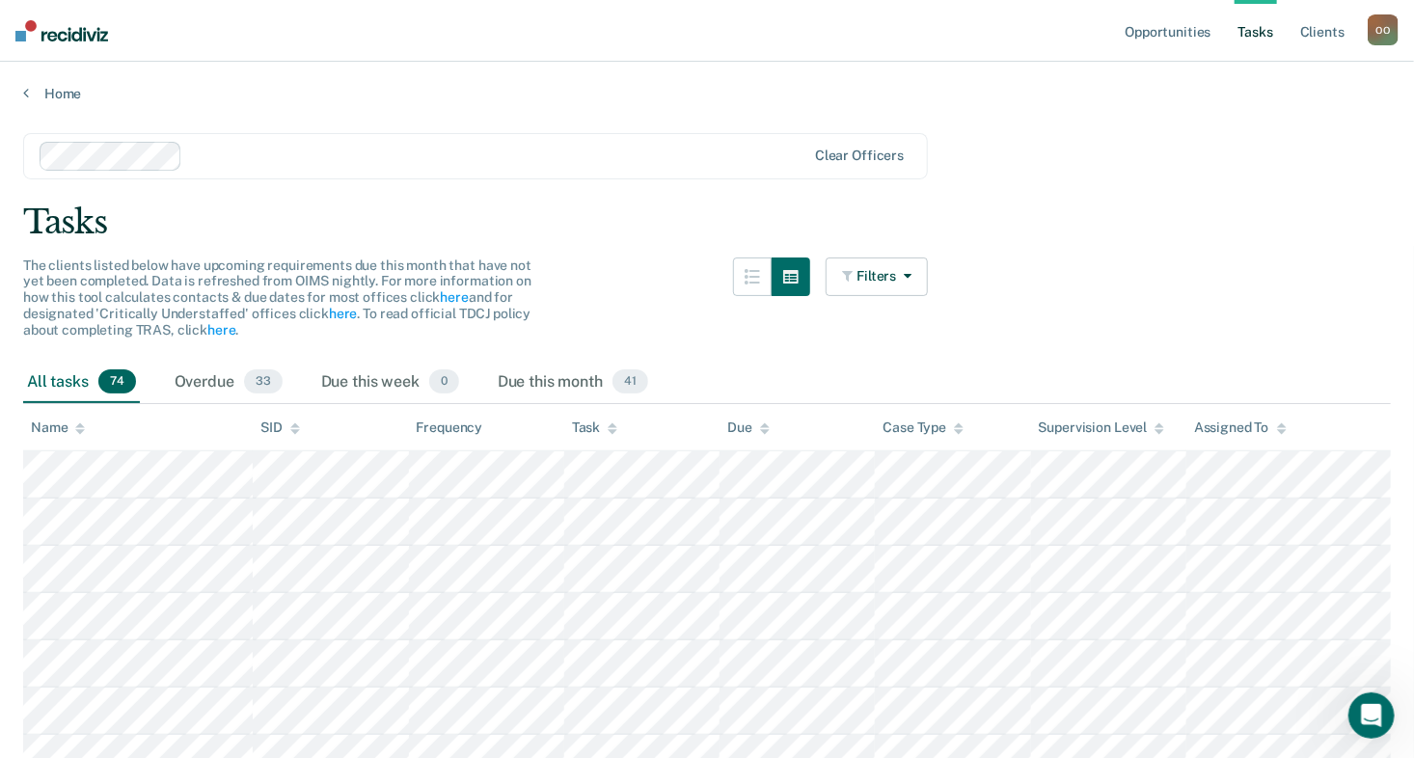
click at [53, 30] on img at bounding box center [61, 30] width 93 height 21
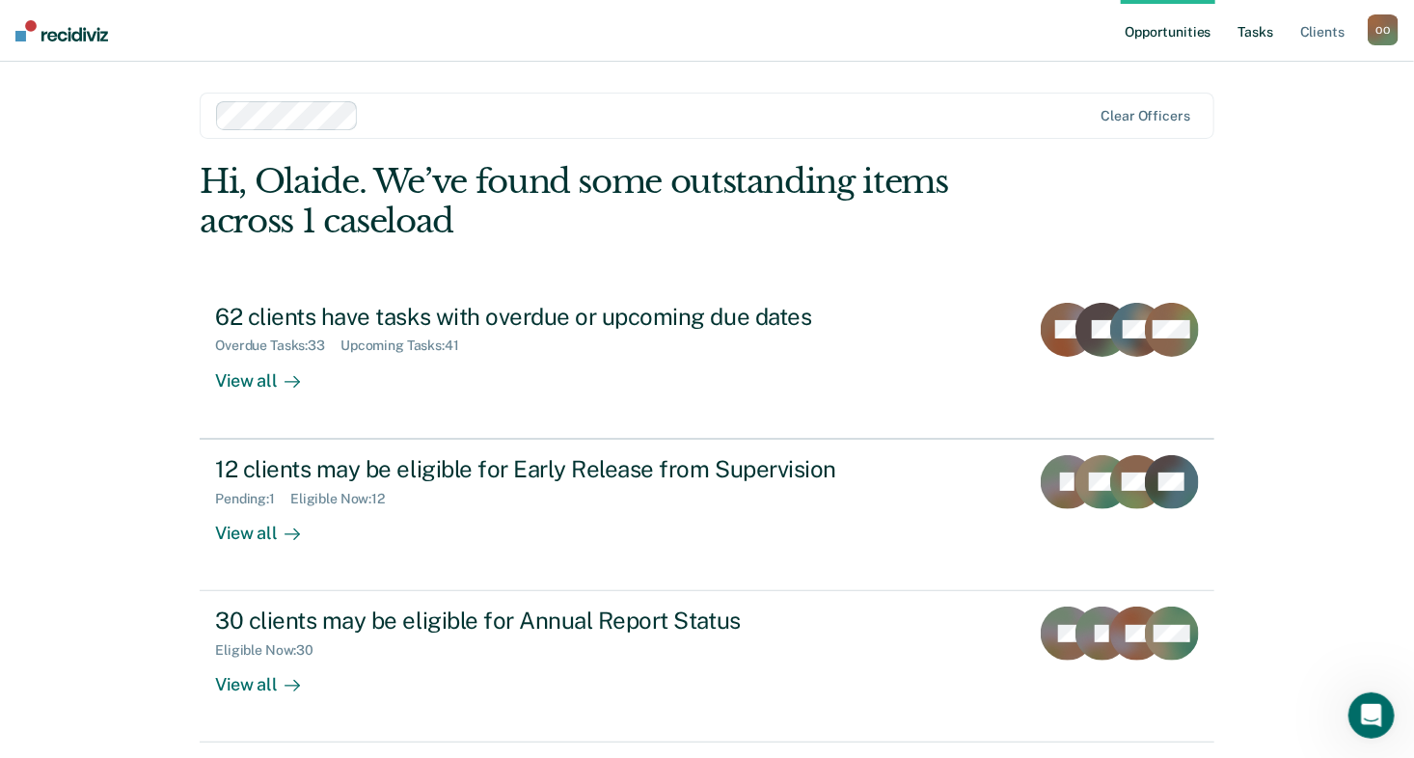
click at [1253, 27] on link "Tasks" at bounding box center [1255, 31] width 42 height 62
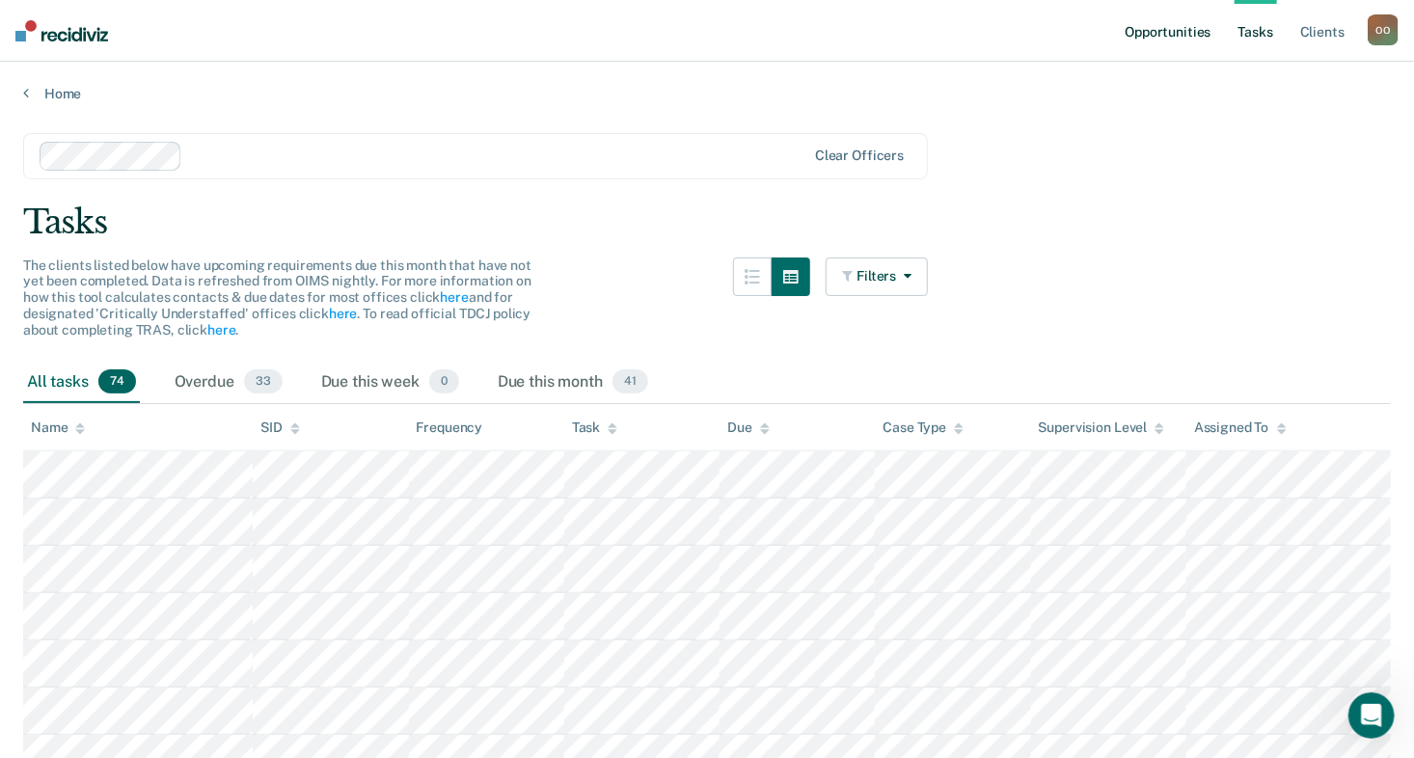
click at [1166, 30] on link "Opportunities" at bounding box center [1168, 31] width 94 height 62
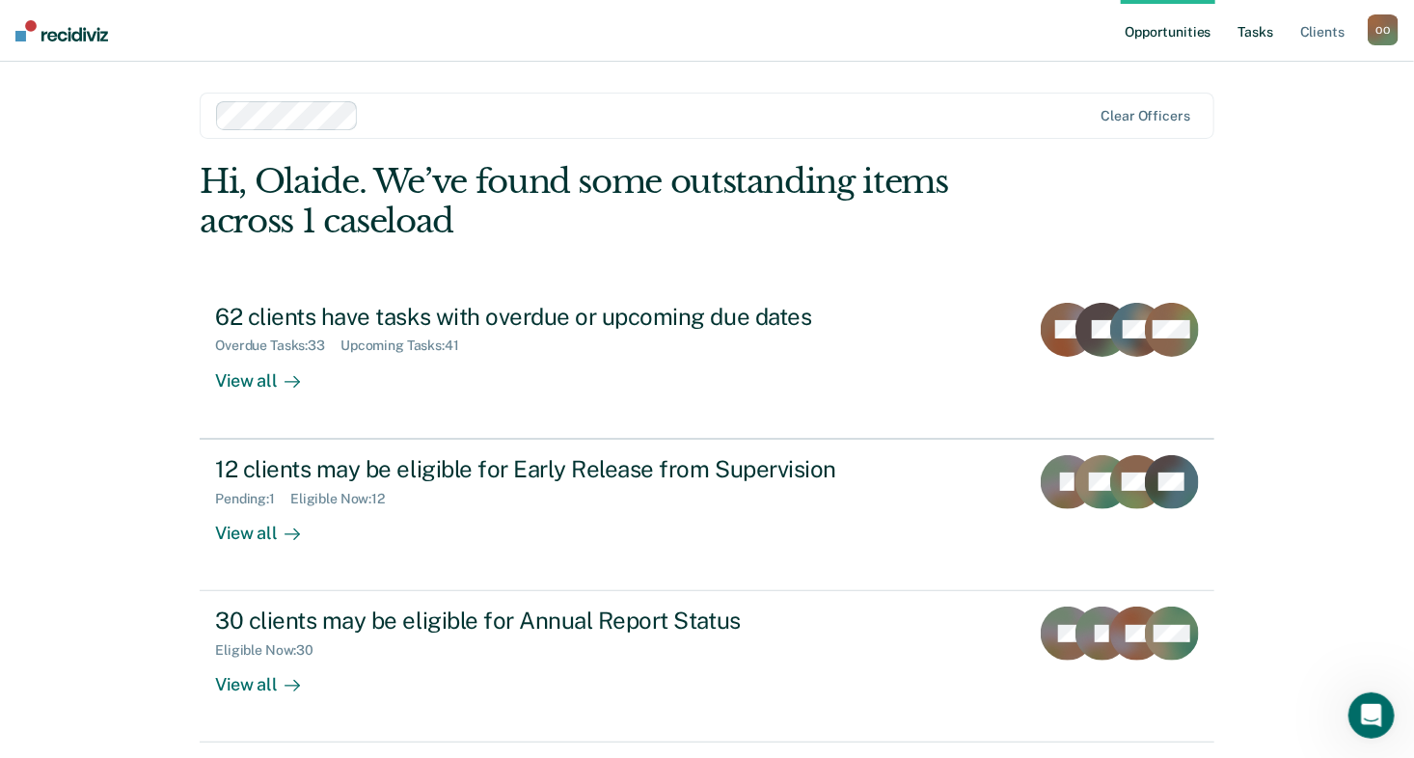
click at [1248, 30] on link "Tasks" at bounding box center [1255, 31] width 42 height 62
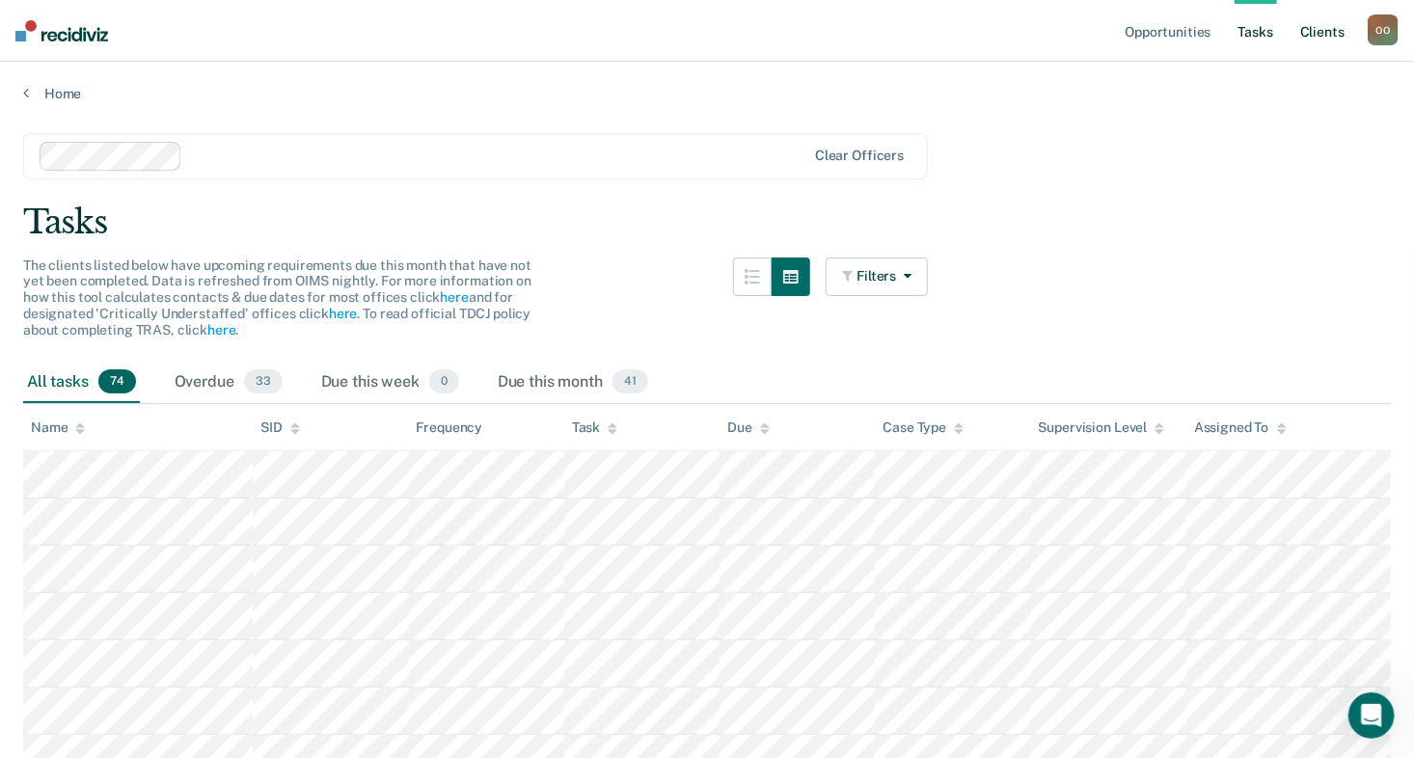
click at [1323, 33] on link "Client s" at bounding box center [1322, 31] width 52 height 62
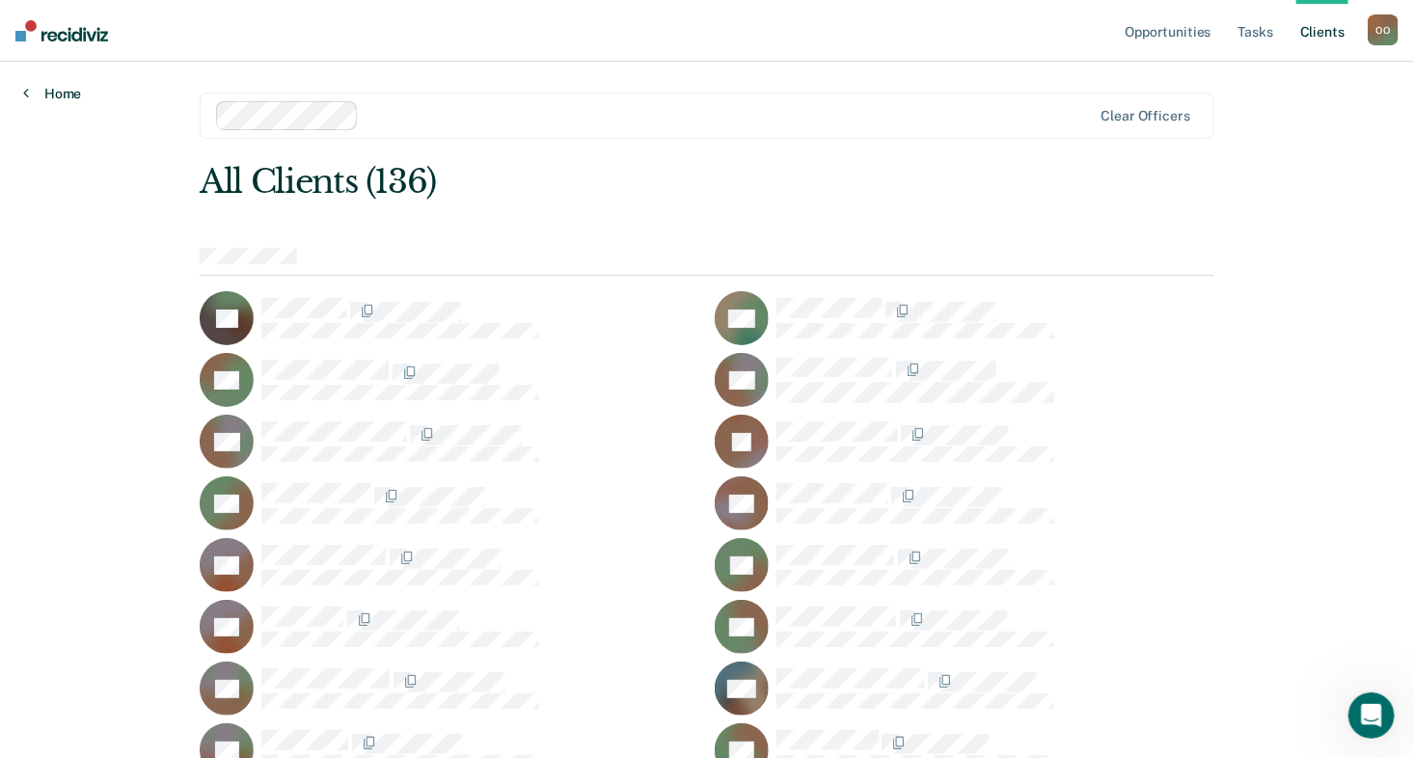
click at [49, 94] on link "Home" at bounding box center [52, 93] width 58 height 17
